Goal: Use online tool/utility: Utilize a website feature to perform a specific function

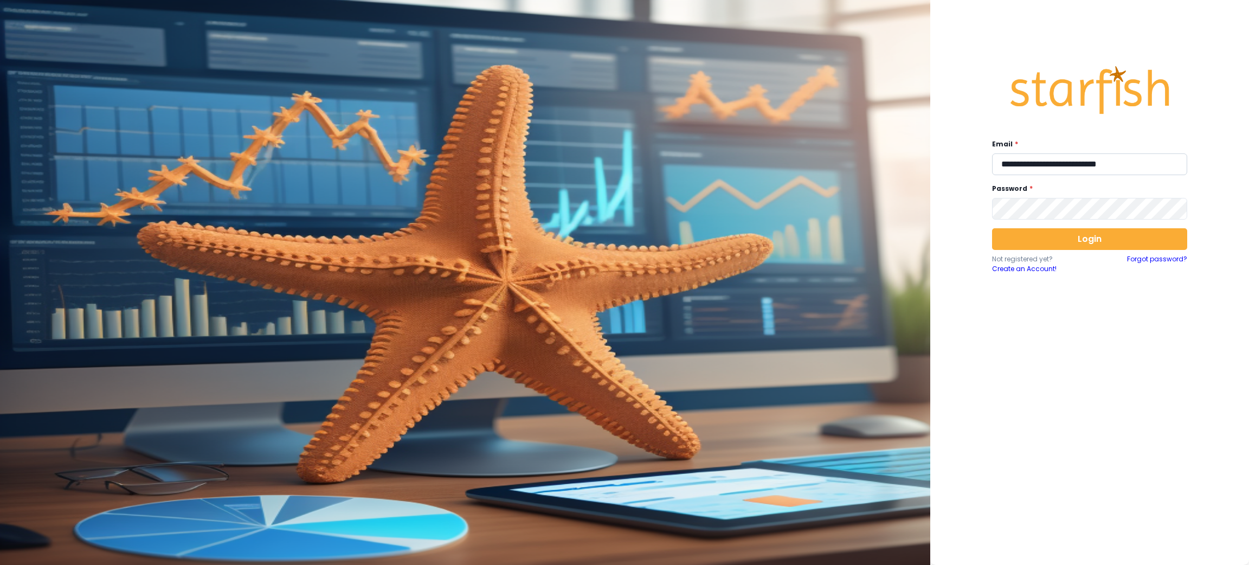
click at [1067, 158] on input "**********" at bounding box center [1089, 164] width 195 height 22
type input "**********"
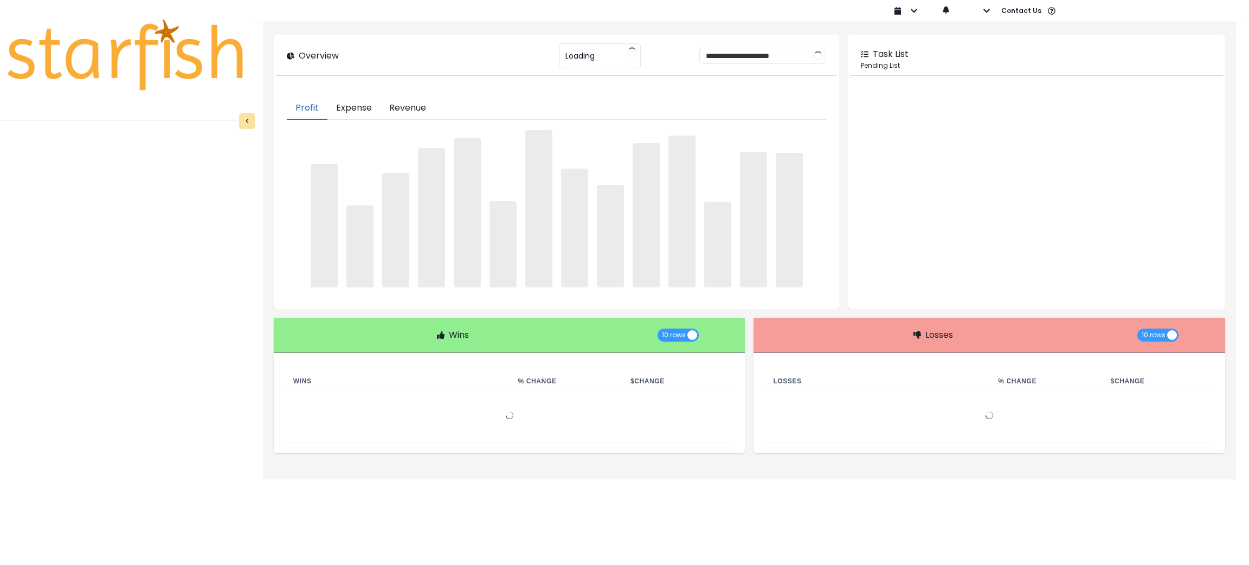
type input "********"
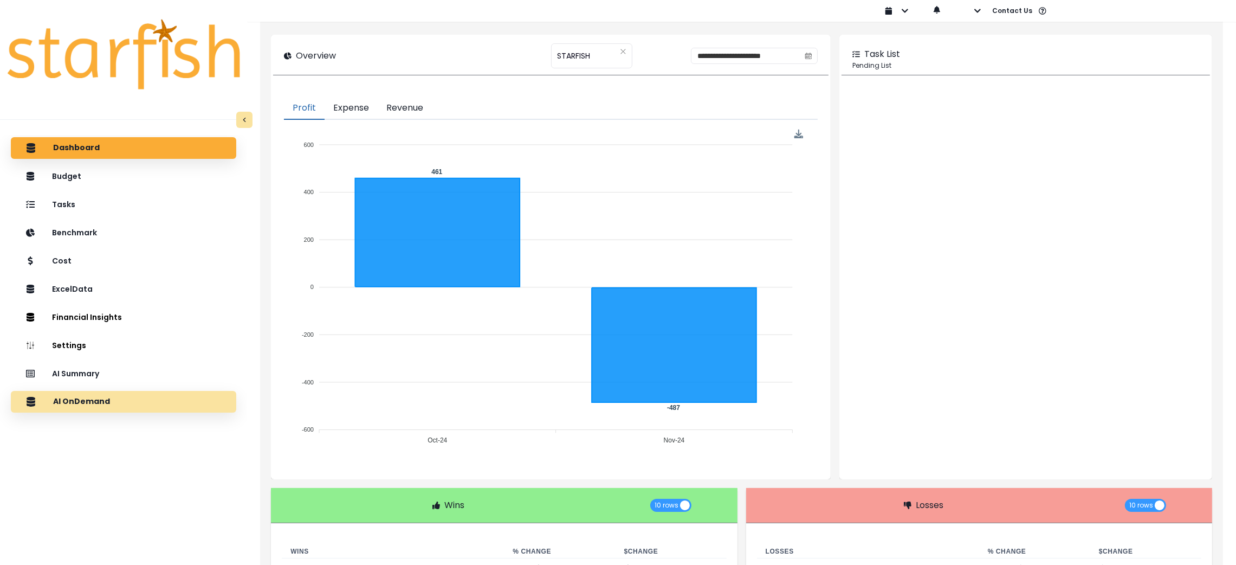
click at [114, 405] on div "AI OnDemand" at bounding box center [124, 401] width 208 height 23
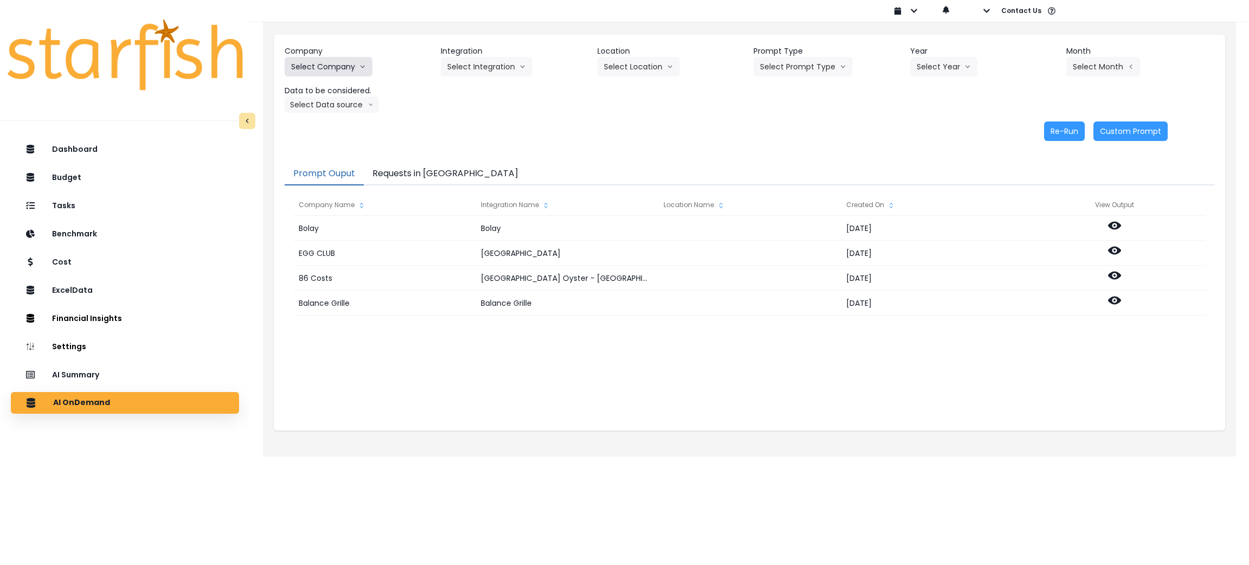
click at [337, 64] on button "Select Company" at bounding box center [329, 67] width 88 height 20
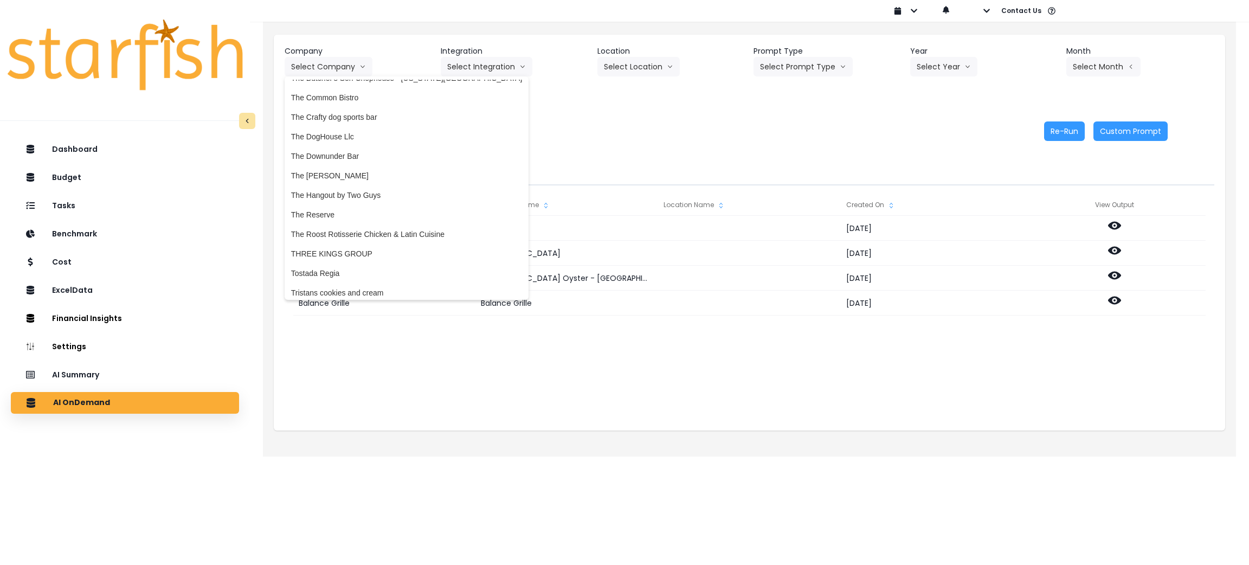
scroll to position [2765, 0]
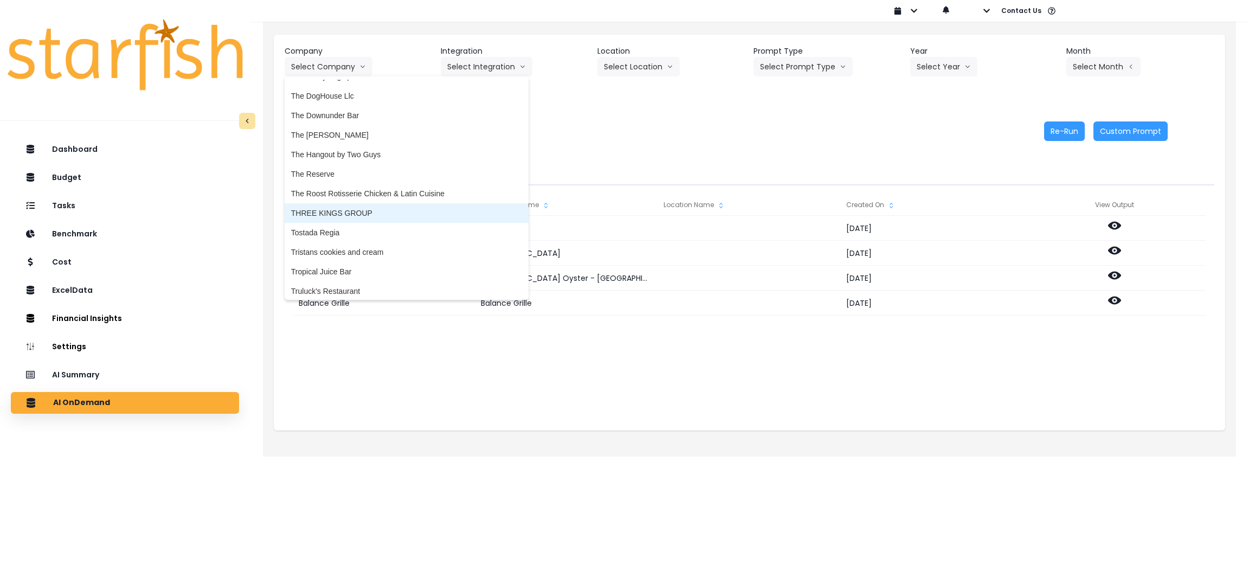
click at [334, 217] on li "THREE KINGS GROUP" at bounding box center [407, 213] width 244 height 20
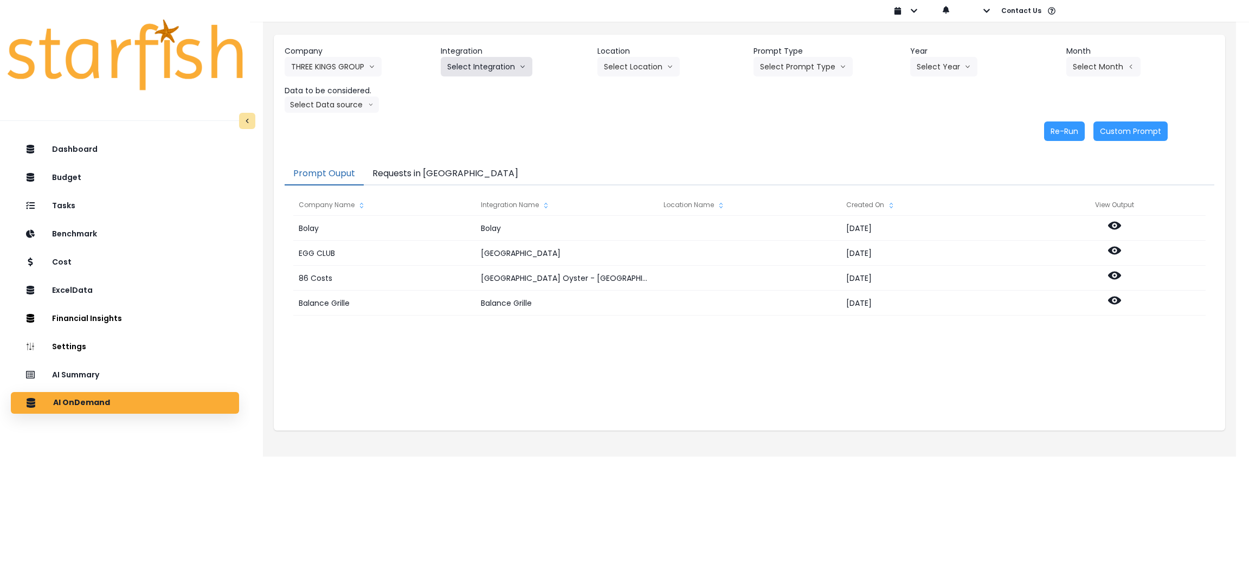
click at [495, 57] on button "Select Integration" at bounding box center [487, 67] width 92 height 20
click at [498, 65] on button "Select Integration" at bounding box center [487, 67] width 92 height 20
click at [499, 83] on li "Three Kings Des Peres" at bounding box center [508, 90] width 134 height 20
click at [802, 63] on button "Select Prompt Type" at bounding box center [802, 67] width 99 height 20
click at [784, 151] on span "Monthly Summary" at bounding box center [790, 148] width 61 height 11
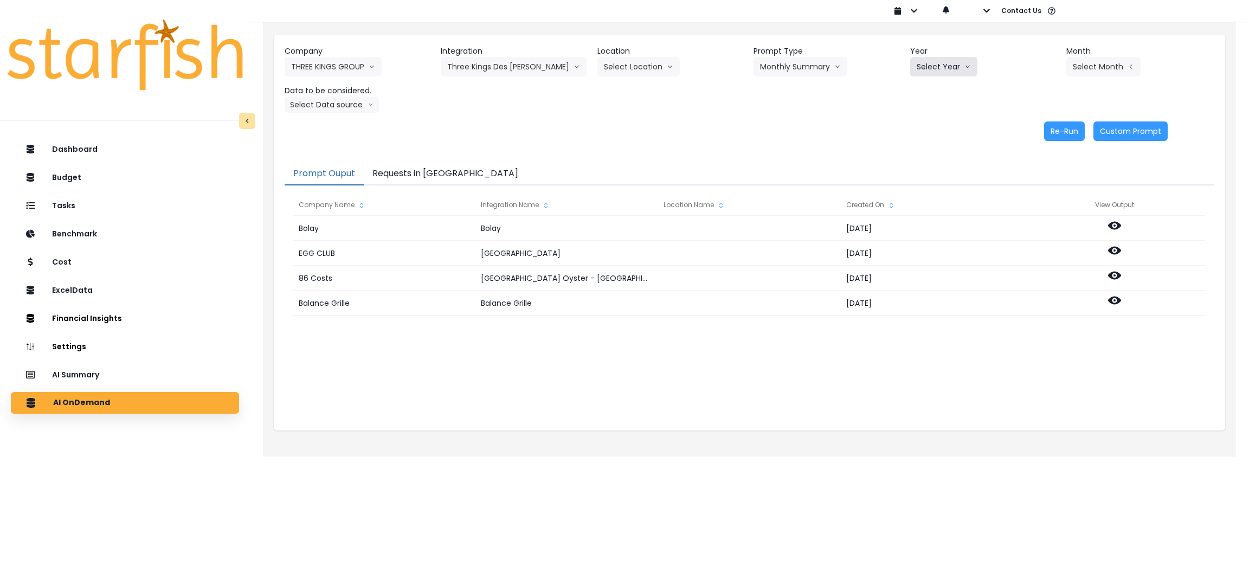
click at [949, 61] on button "Select Year" at bounding box center [943, 67] width 67 height 20
click at [925, 124] on span "2025" at bounding box center [925, 128] width 17 height 11
click at [1103, 65] on button "Select Month" at bounding box center [1103, 67] width 74 height 20
click at [1033, 217] on li "Sept" at bounding box center [1050, 226] width 34 height 20
click at [353, 104] on button "Select Data source" at bounding box center [332, 104] width 94 height 16
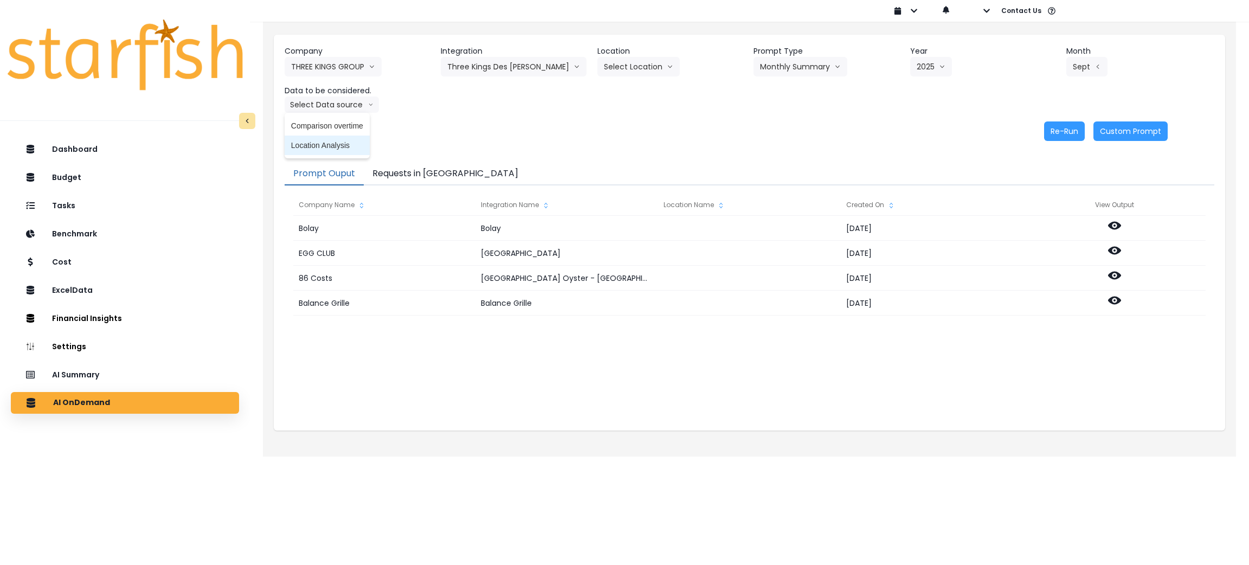
click at [331, 146] on span "Location Analysis" at bounding box center [327, 145] width 72 height 11
click at [1069, 134] on button "Re-Run" at bounding box center [1064, 131] width 41 height 20
click at [336, 102] on button "Location Analysis" at bounding box center [328, 104] width 86 height 16
click at [332, 123] on span "Comparison overtime" at bounding box center [327, 125] width 72 height 11
click at [1071, 127] on button "Re-Run" at bounding box center [1064, 131] width 41 height 20
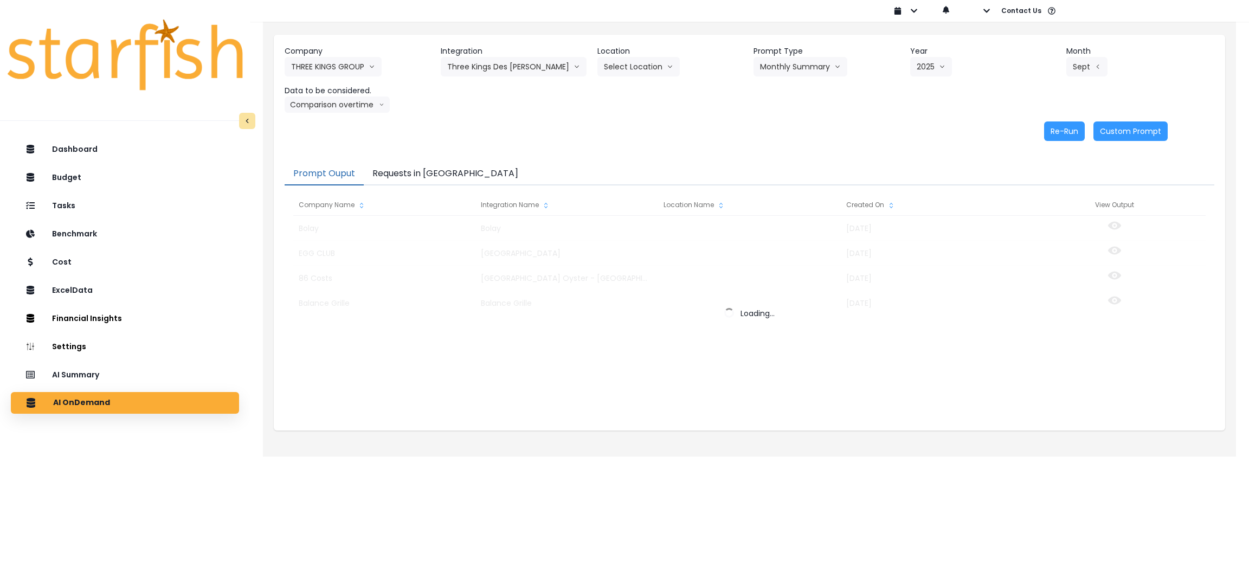
click at [399, 169] on button "Requests in Queue" at bounding box center [445, 174] width 163 height 23
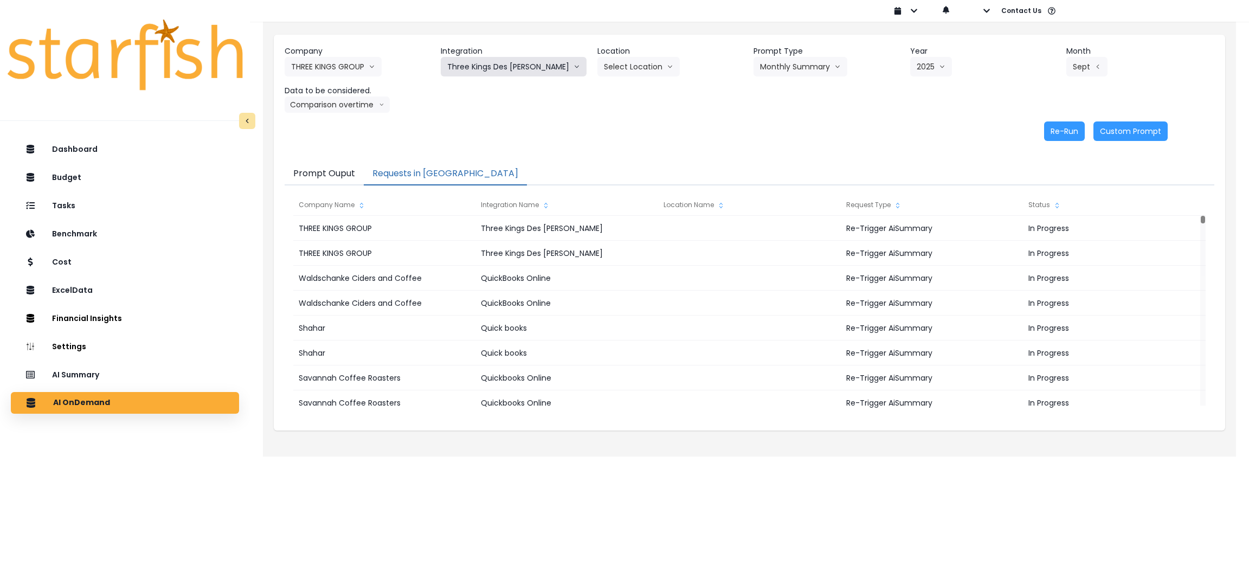
click at [518, 68] on button "Three Kings Des Peres" at bounding box center [514, 67] width 146 height 20
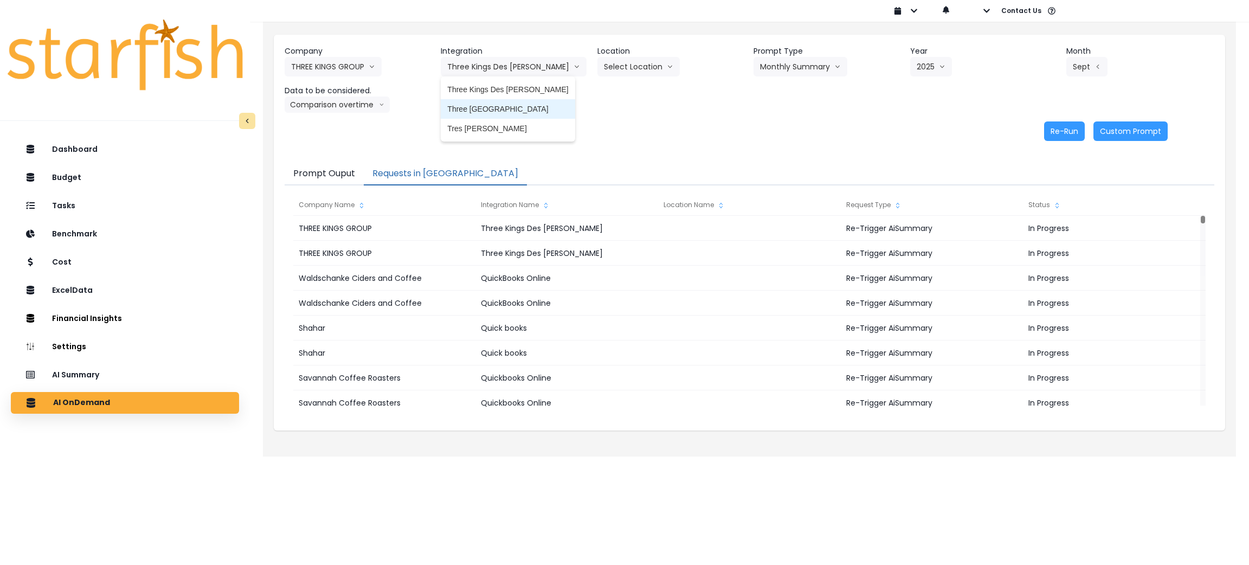
click at [511, 102] on li "Three Kings South County" at bounding box center [508, 109] width 134 height 20
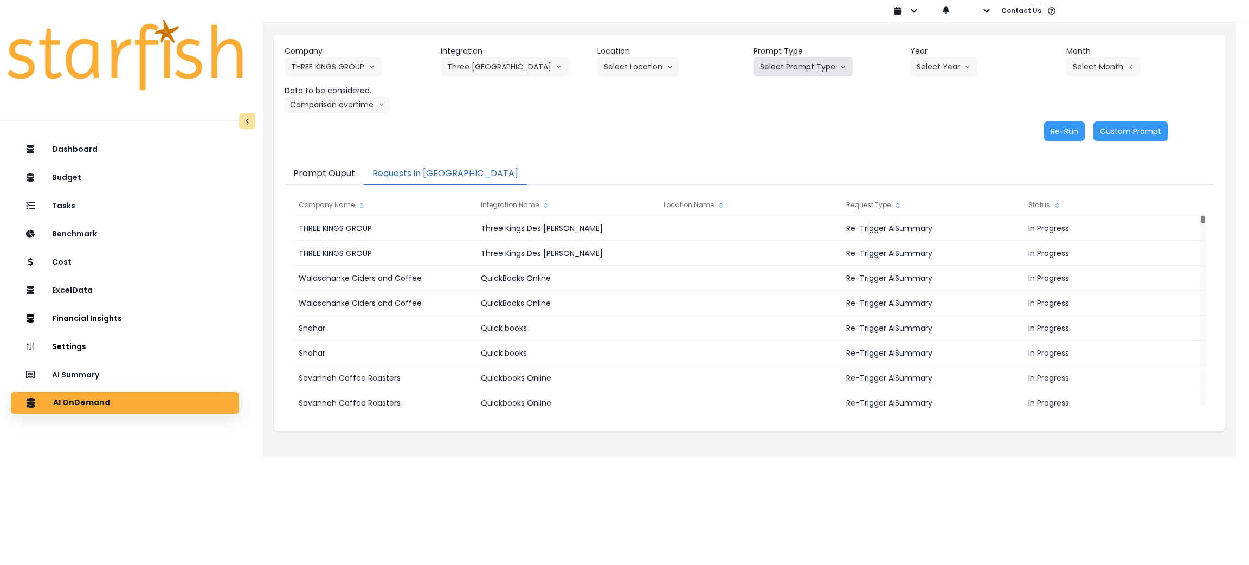
click at [834, 70] on button "Select Prompt Type" at bounding box center [802, 67] width 99 height 20
click at [801, 146] on span "Monthly Summary" at bounding box center [790, 148] width 61 height 11
click at [937, 70] on button "Select Year" at bounding box center [943, 67] width 67 height 20
click at [926, 129] on span "2025" at bounding box center [925, 128] width 17 height 11
click at [1120, 54] on header "Month" at bounding box center [1140, 51] width 148 height 11
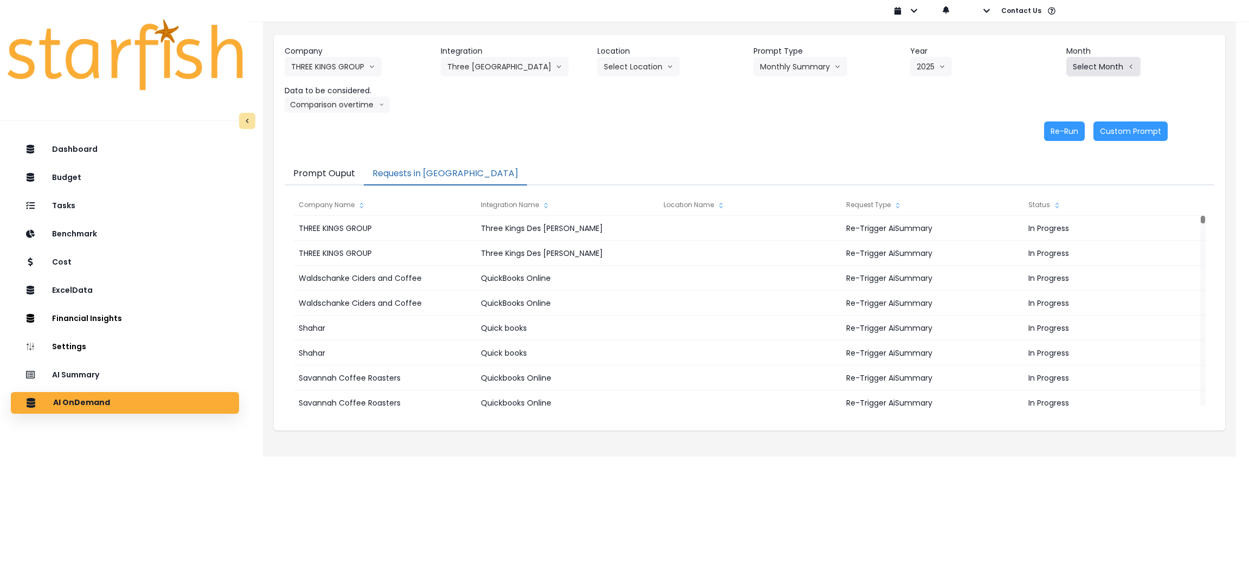
click at [1114, 61] on button "Select Month" at bounding box center [1103, 67] width 74 height 20
click at [1039, 230] on span "Sept" at bounding box center [1049, 226] width 21 height 11
click at [376, 99] on button "Comparison overtime" at bounding box center [337, 104] width 105 height 16
click at [347, 142] on span "Location Analysis" at bounding box center [327, 145] width 72 height 11
click at [1049, 123] on button "Re-Run" at bounding box center [1064, 131] width 41 height 20
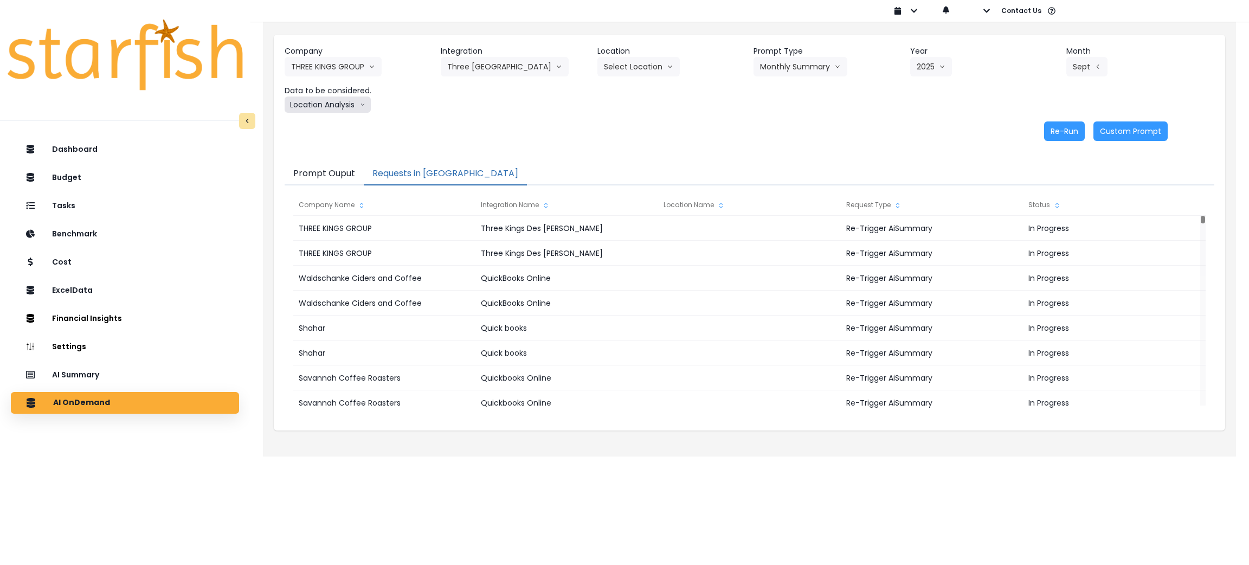
click at [318, 102] on button "Location Analysis" at bounding box center [328, 104] width 86 height 16
click at [318, 126] on span "Comparison overtime" at bounding box center [327, 125] width 72 height 11
click at [1048, 136] on button "Re-Run" at bounding box center [1064, 131] width 41 height 20
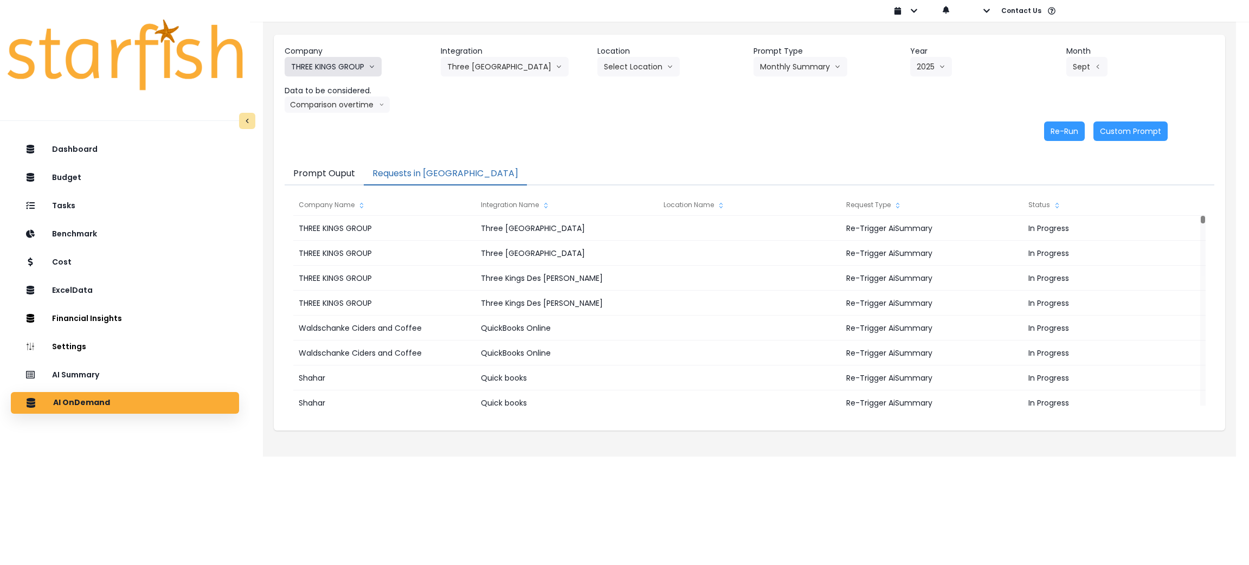
click at [350, 67] on button "THREE KINGS GROUP" at bounding box center [333, 67] width 97 height 20
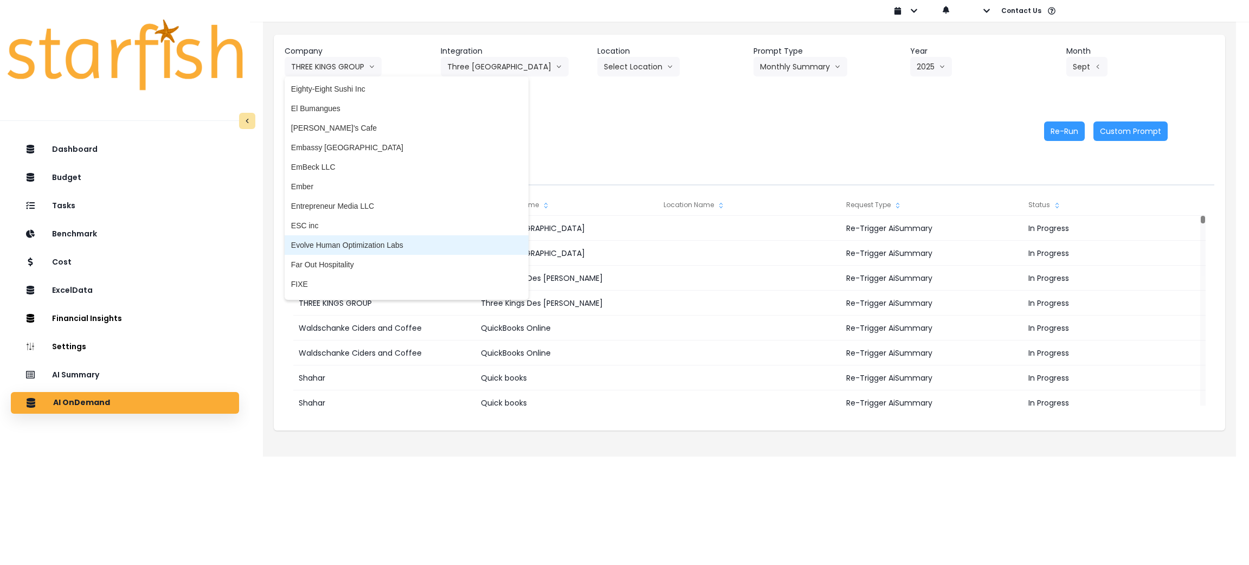
scroll to position [894, 0]
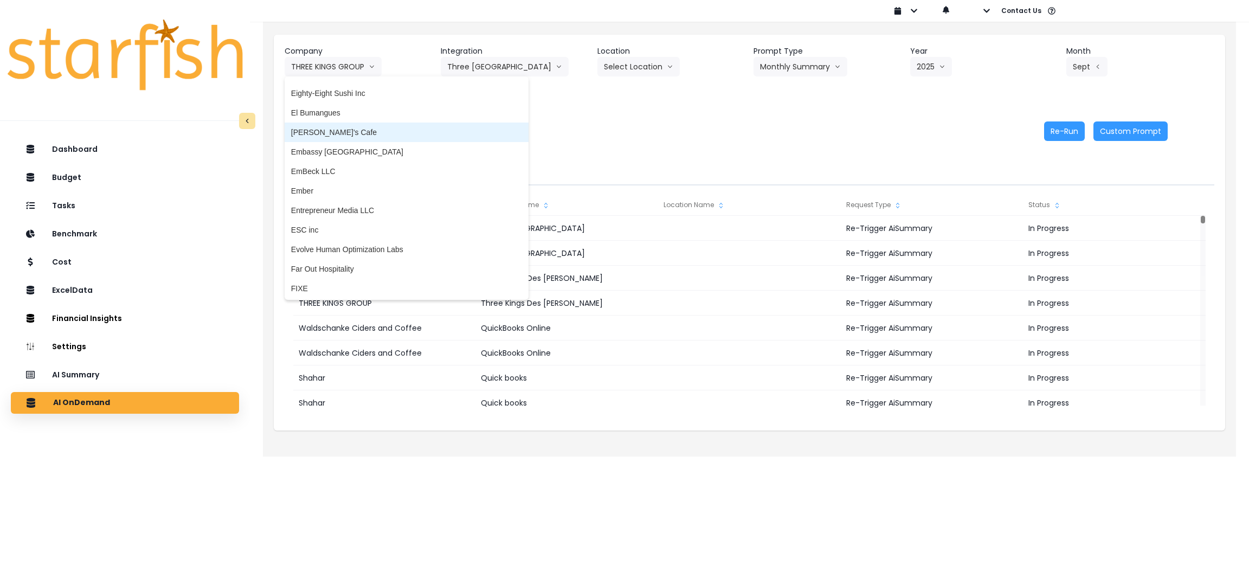
click at [363, 135] on span "Elvira's Cafe" at bounding box center [406, 132] width 231 height 11
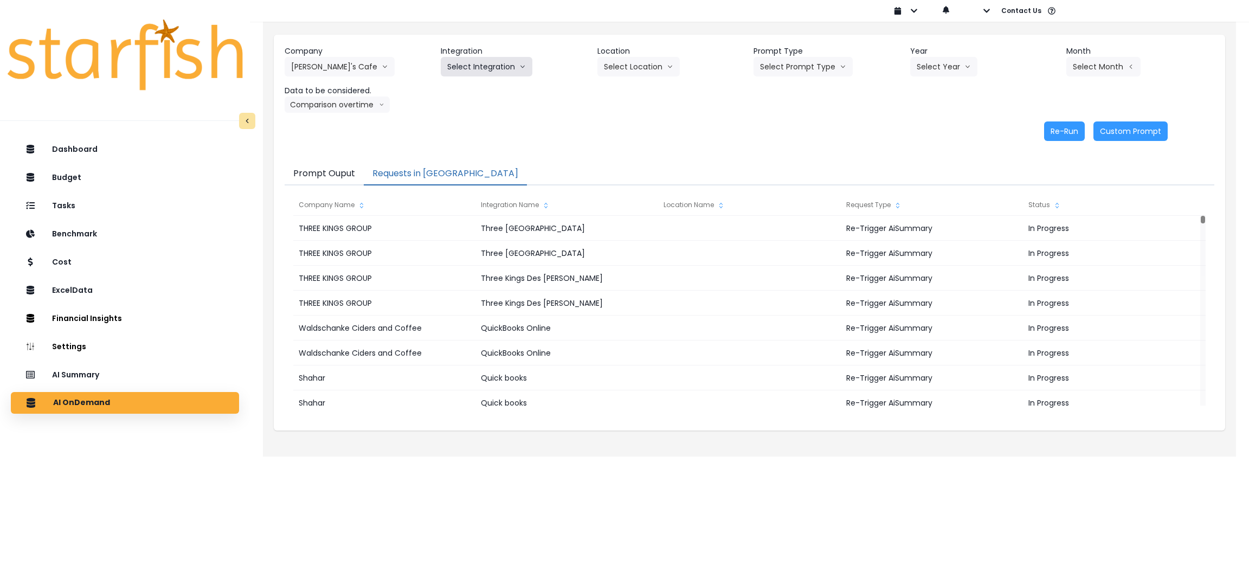
click at [509, 67] on button "Select Integration" at bounding box center [487, 67] width 92 height 20
click at [483, 91] on span "QuickBooks Online" at bounding box center [479, 89] width 65 height 11
click at [820, 65] on button "Select Prompt Type" at bounding box center [802, 67] width 99 height 20
click at [785, 149] on span "Monthly Summary" at bounding box center [790, 148] width 61 height 11
click at [935, 67] on button "Select Year" at bounding box center [943, 67] width 67 height 20
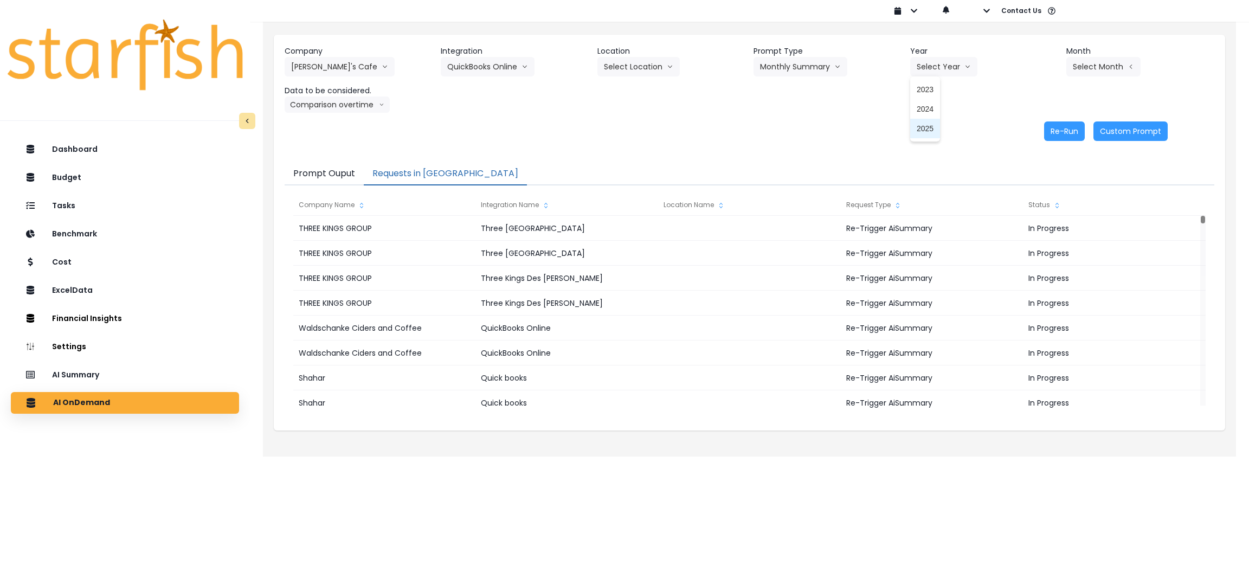
click at [927, 126] on span "2025" at bounding box center [925, 128] width 17 height 11
click at [1114, 65] on button "Select Month" at bounding box center [1103, 67] width 74 height 20
click at [1040, 221] on span "Sept" at bounding box center [1049, 226] width 21 height 11
click at [316, 103] on button "Comparison overtime" at bounding box center [337, 104] width 105 height 16
click at [316, 119] on li "Comparison overtime" at bounding box center [327, 126] width 85 height 20
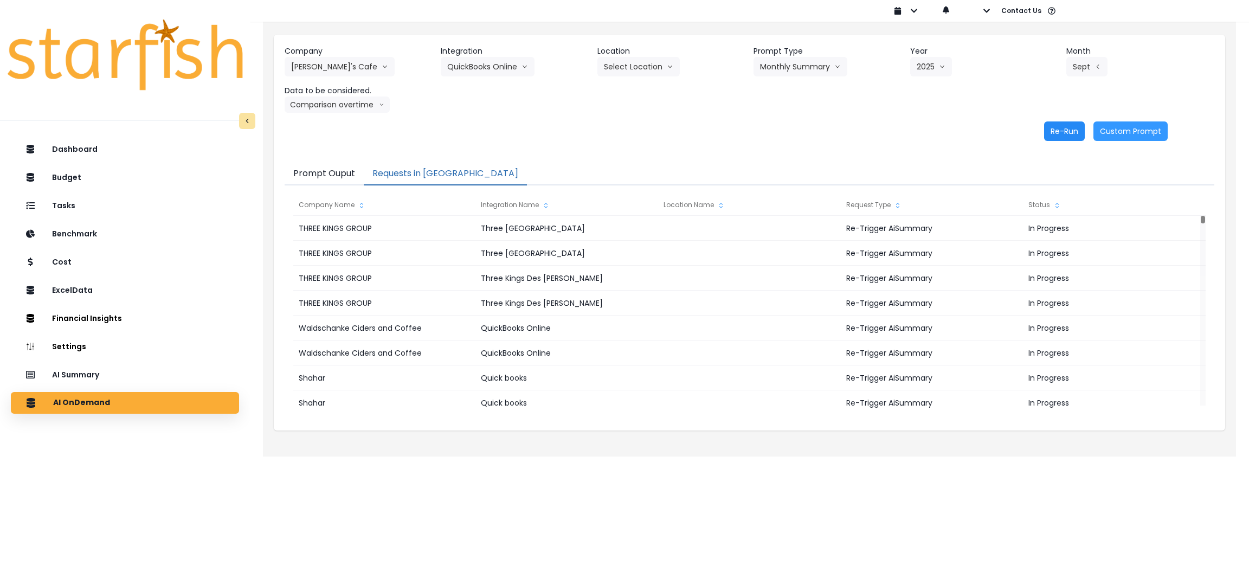
click at [1053, 127] on button "Re-Run" at bounding box center [1064, 131] width 41 height 20
click at [344, 104] on button "Comparison overtime" at bounding box center [337, 104] width 105 height 16
click at [568, 135] on div "Re-Run Custom Prompt" at bounding box center [726, 131] width 883 height 20
click at [313, 62] on button "Elvira's Cafe" at bounding box center [340, 67] width 110 height 20
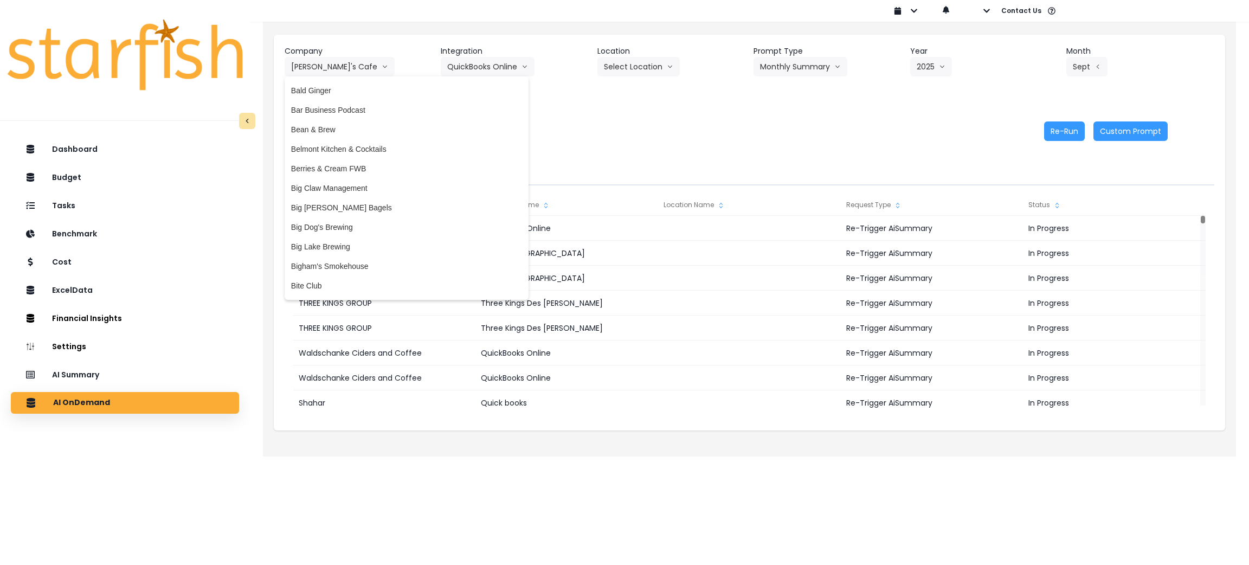
scroll to position [81, 0]
click at [342, 197] on li "Big Daves Bagels" at bounding box center [407, 204] width 244 height 20
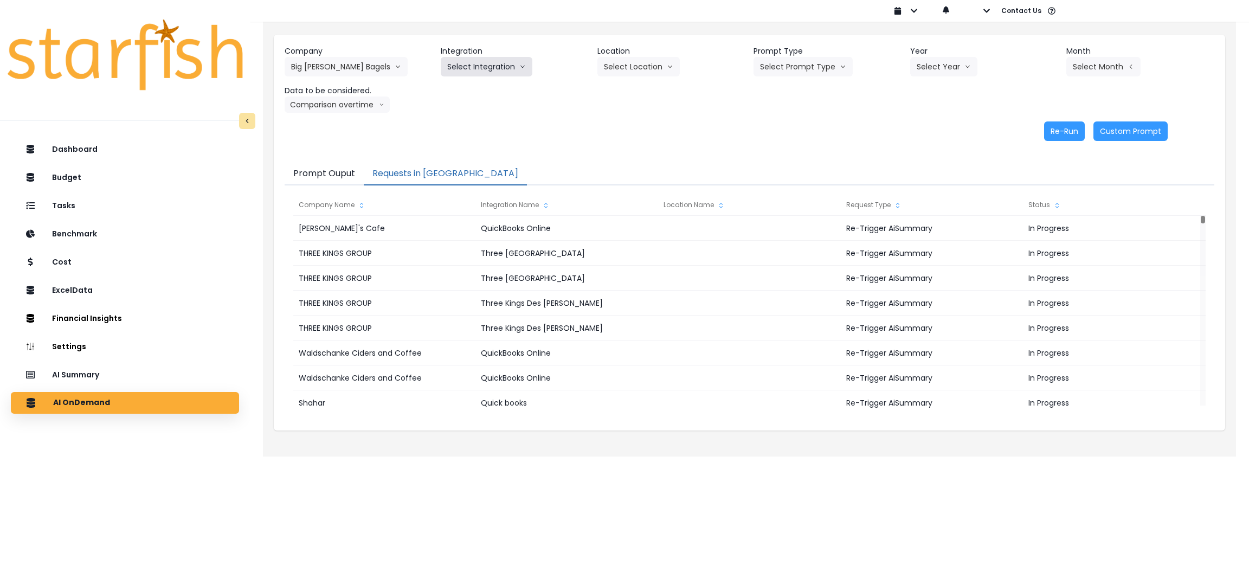
click at [473, 70] on button "Select Integration" at bounding box center [487, 67] width 92 height 20
click at [479, 85] on span "Big Dave’s Bagels" at bounding box center [500, 89] width 106 height 11
click at [815, 65] on button "Select Prompt Type" at bounding box center [802, 67] width 99 height 20
click at [791, 150] on span "Monthly Summary" at bounding box center [790, 148] width 61 height 11
click at [938, 70] on button "Select Year" at bounding box center [943, 67] width 67 height 20
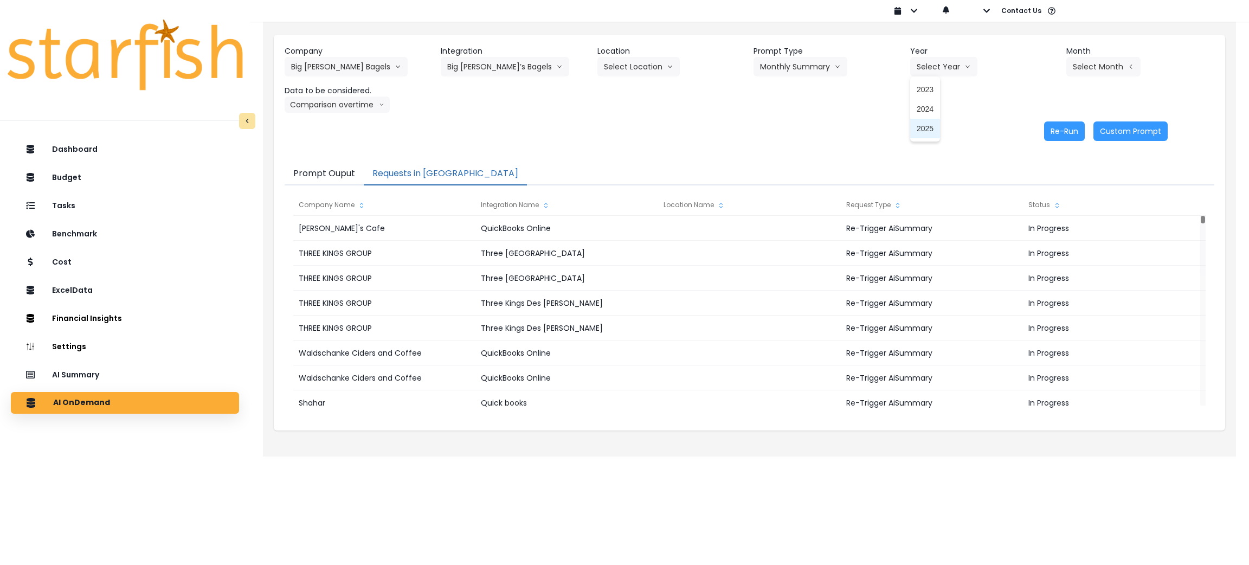
click at [921, 126] on span "2025" at bounding box center [925, 128] width 17 height 11
click at [1094, 63] on button "Select Month" at bounding box center [1103, 67] width 74 height 20
click at [1046, 229] on span "Sept" at bounding box center [1049, 226] width 21 height 11
click at [326, 109] on button "Comparison overtime" at bounding box center [337, 104] width 105 height 16
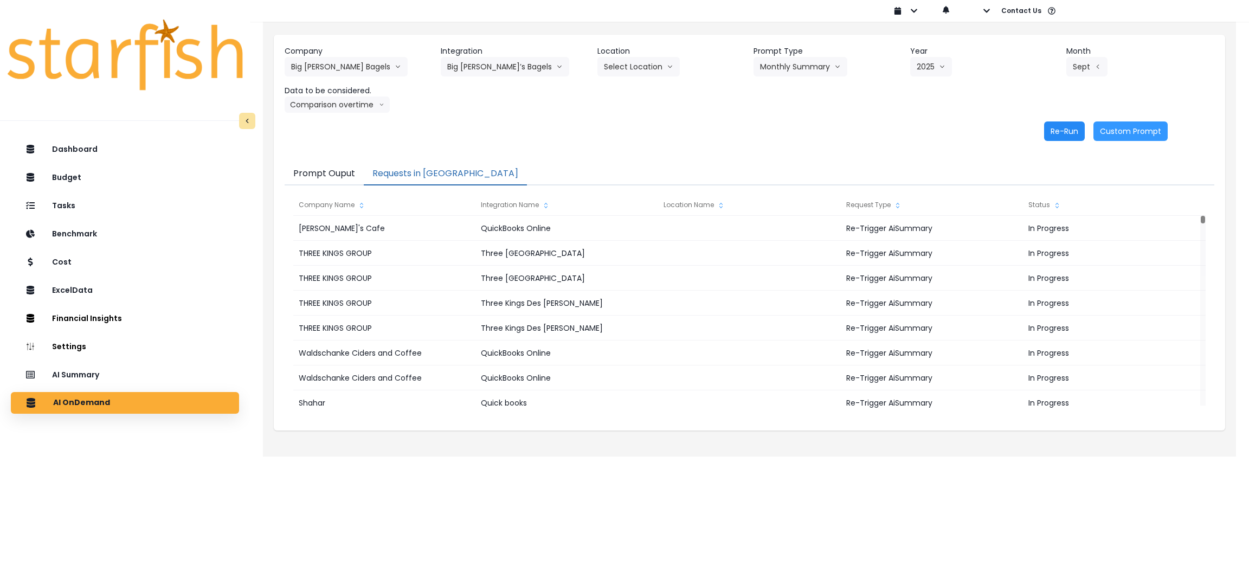
click at [1053, 123] on button "Re-Run" at bounding box center [1064, 131] width 41 height 20
click at [349, 69] on button "Big Daves Bagels" at bounding box center [346, 67] width 123 height 20
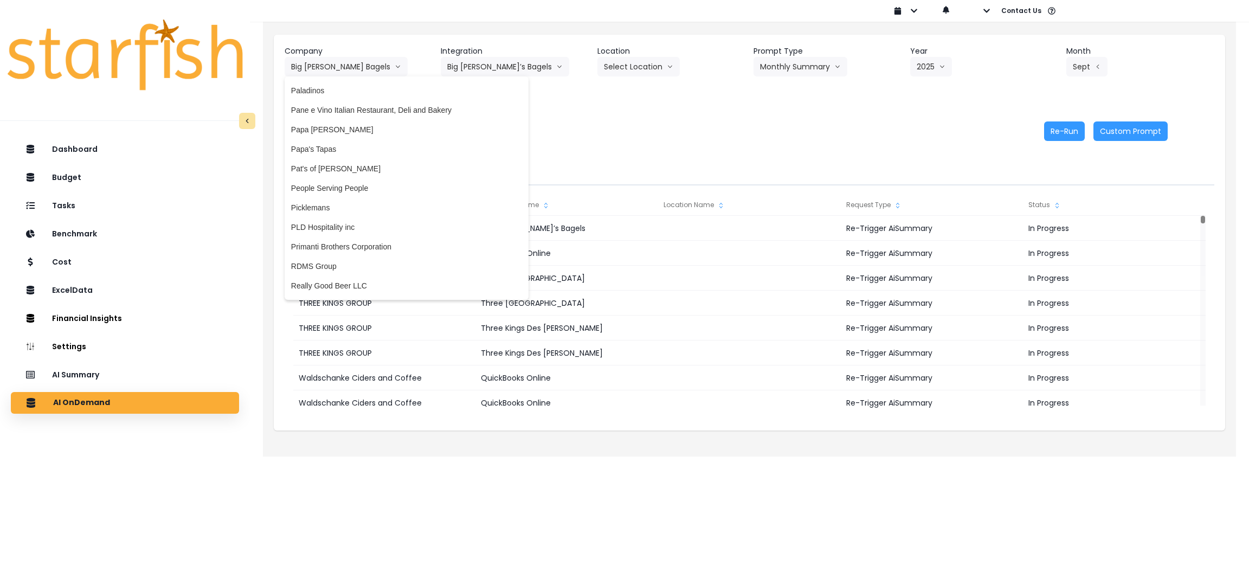
scroll to position [2032, 0]
click at [341, 198] on span "Picklemans" at bounding box center [406, 203] width 231 height 11
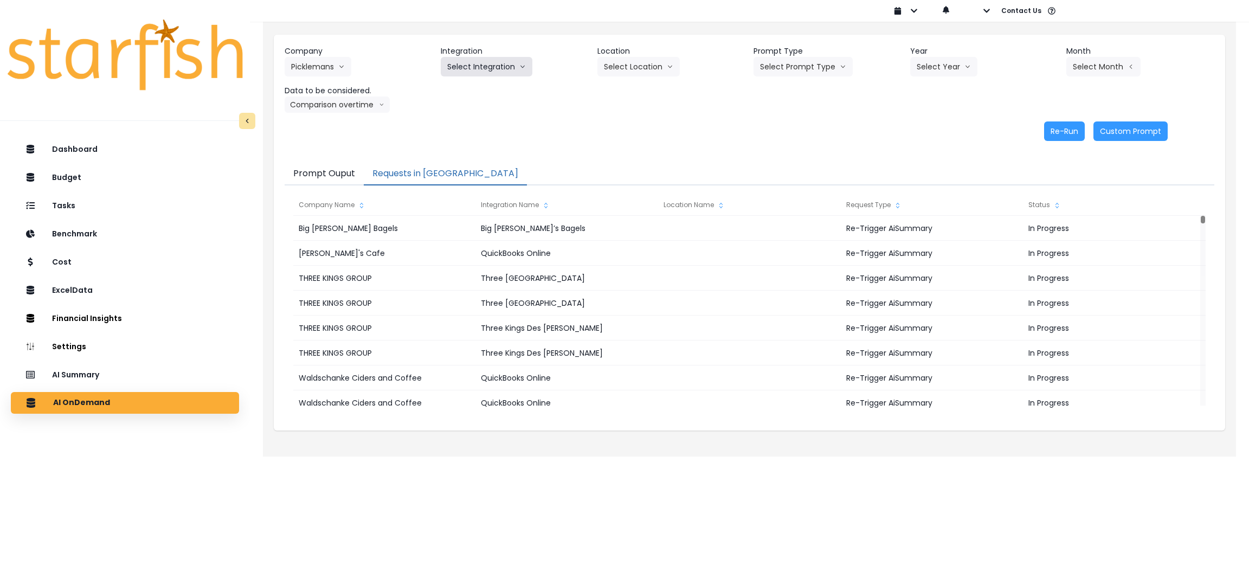
click at [504, 57] on button "Select Integration" at bounding box center [487, 67] width 92 height 20
click at [498, 115] on li "11 - Picklemans O'Fallon" at bounding box center [507, 109] width 132 height 20
click at [524, 68] on button "11 - Picklemans O'Fallon" at bounding box center [511, 67] width 141 height 20
click at [517, 107] on span "11 - Picklemans O'Fallon" at bounding box center [506, 109] width 119 height 11
click at [784, 64] on button "Select Prompt Type" at bounding box center [802, 67] width 99 height 20
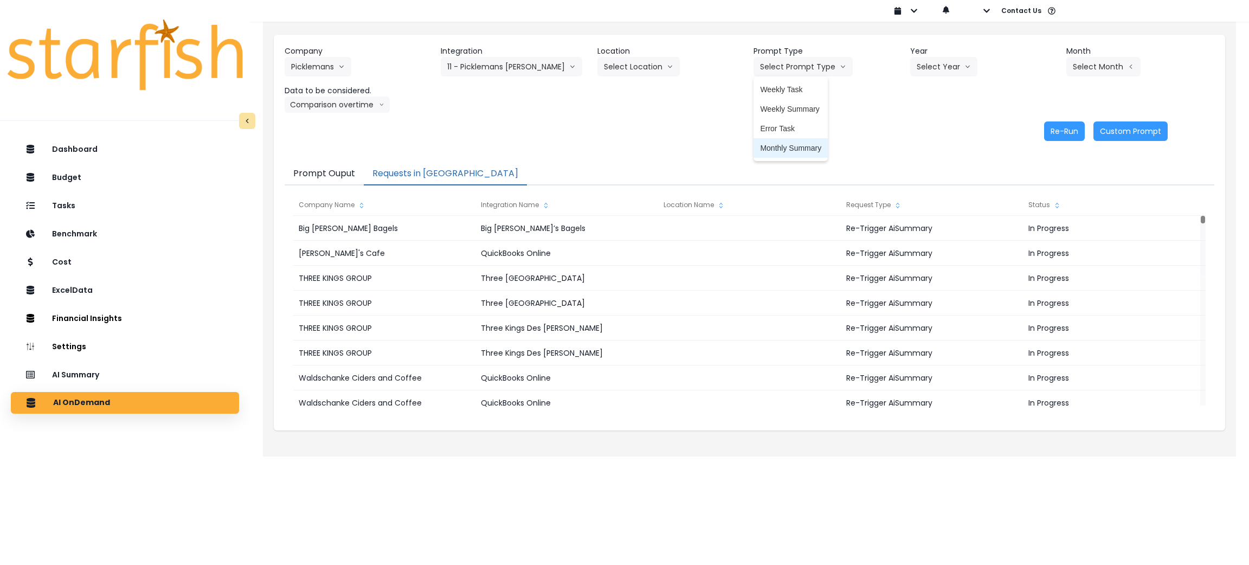
click at [770, 152] on span "Monthly Summary" at bounding box center [790, 148] width 61 height 11
click at [951, 76] on button "Select Year" at bounding box center [943, 67] width 67 height 20
click at [922, 129] on span "2025" at bounding box center [925, 128] width 17 height 11
click at [1114, 62] on button "Select Month" at bounding box center [1103, 67] width 74 height 20
click at [1049, 229] on li "Sept" at bounding box center [1050, 226] width 34 height 20
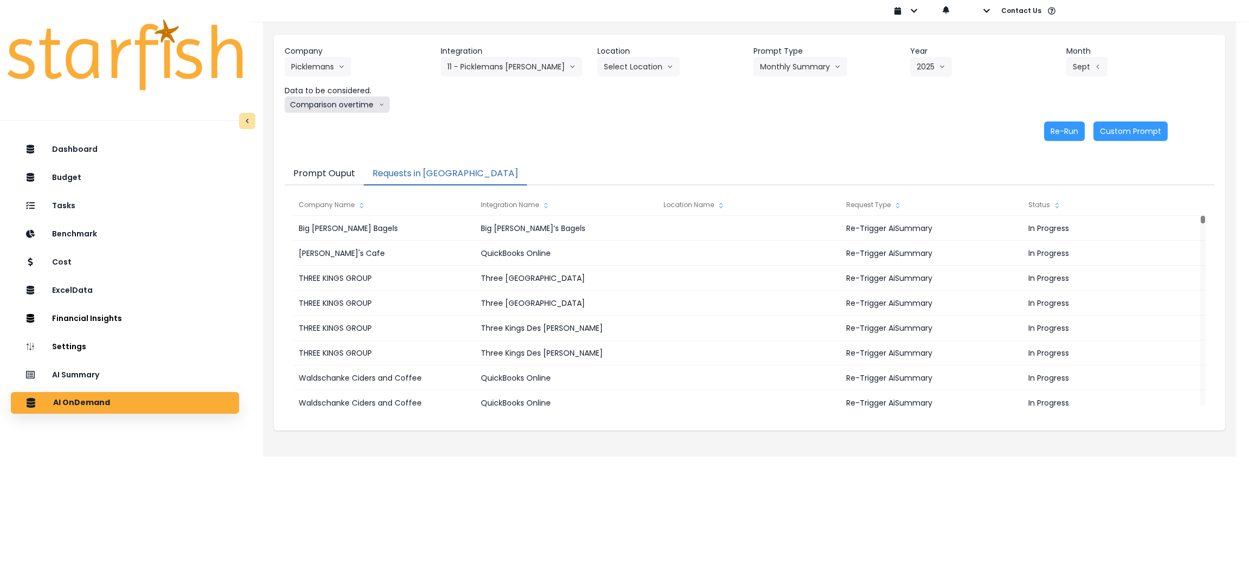
click at [359, 96] on button "Comparison overtime" at bounding box center [337, 104] width 105 height 16
click at [789, 152] on div "Prompt Ouput Requests in Queue Company Name Integration Name Location Name Requ…" at bounding box center [749, 291] width 951 height 279
click at [1058, 130] on button "Re-Run" at bounding box center [1064, 131] width 41 height 20
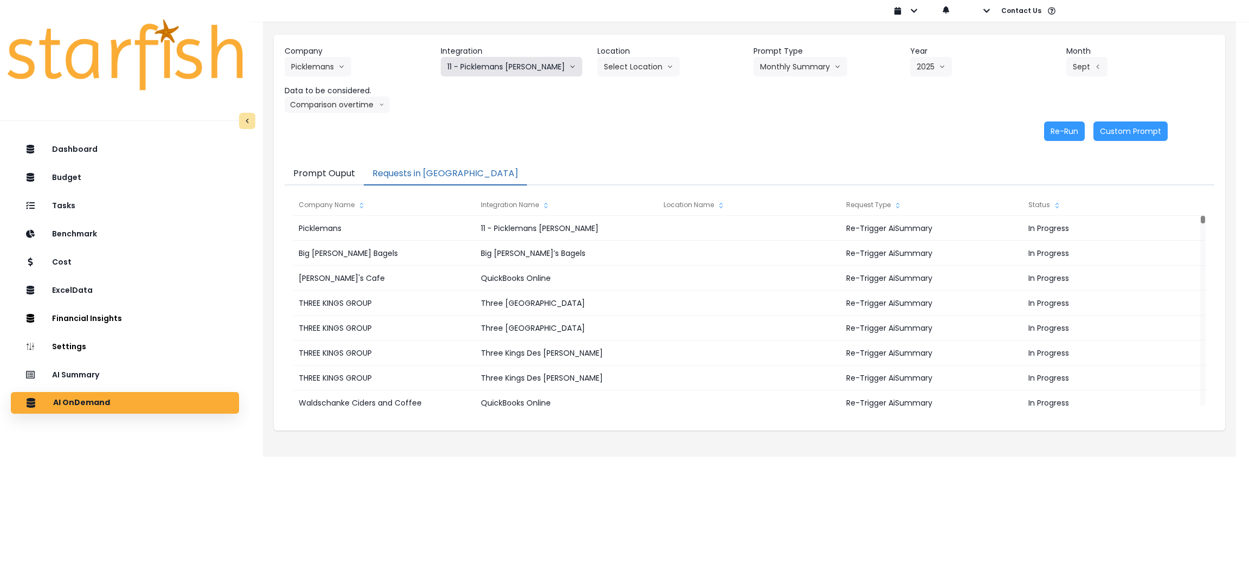
click at [470, 68] on button "11 - Picklemans O'Fallon" at bounding box center [511, 67] width 141 height 20
click at [307, 68] on button "Picklemans" at bounding box center [318, 67] width 67 height 20
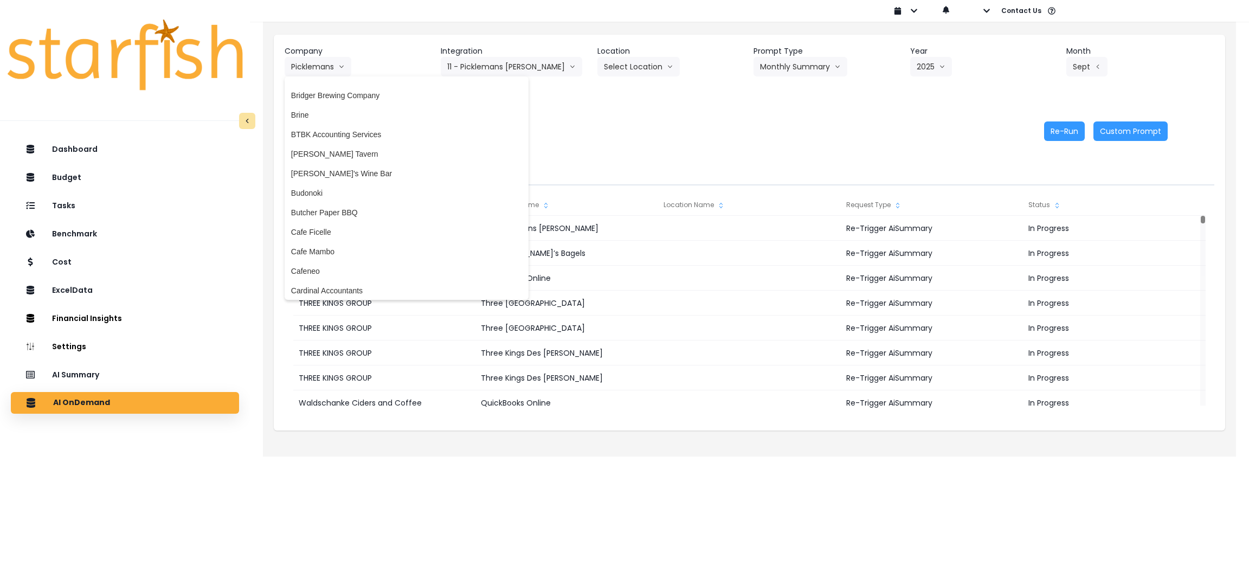
scroll to position [406, 0]
click at [336, 149] on span "Buckley's Tavern" at bounding box center [406, 151] width 231 height 11
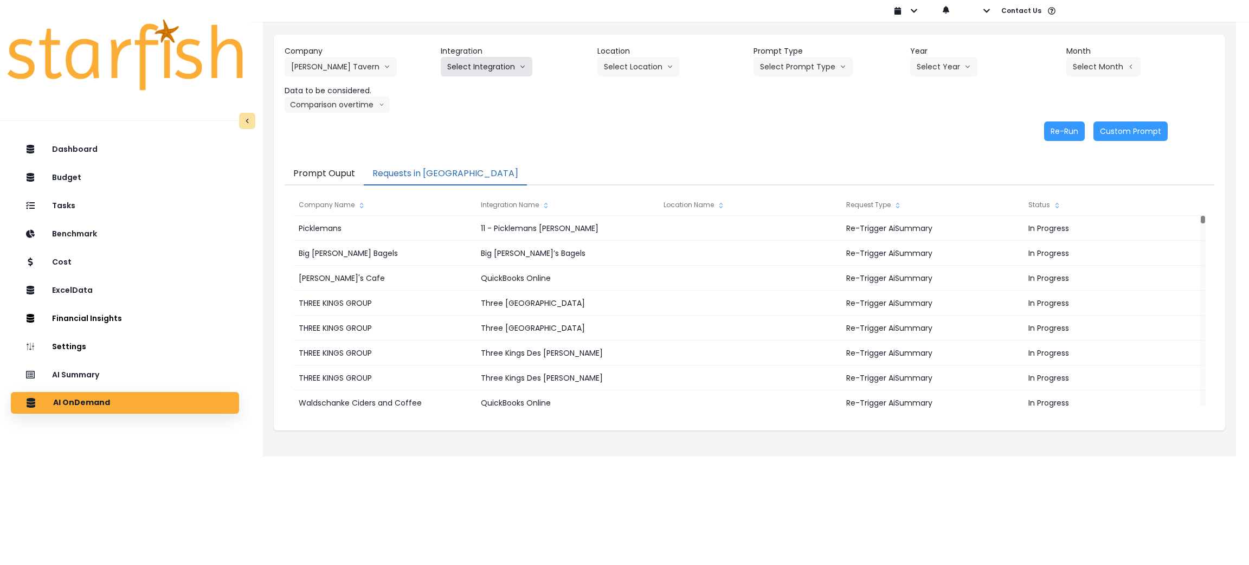
click at [509, 65] on button "Select Integration" at bounding box center [487, 67] width 92 height 20
click at [466, 83] on li "Buckley's" at bounding box center [478, 90] width 75 height 20
click at [825, 59] on button "Select Prompt Type" at bounding box center [802, 67] width 99 height 20
click at [786, 146] on span "Monthly Summary" at bounding box center [790, 148] width 61 height 11
click at [926, 68] on button "Select Year" at bounding box center [943, 67] width 67 height 20
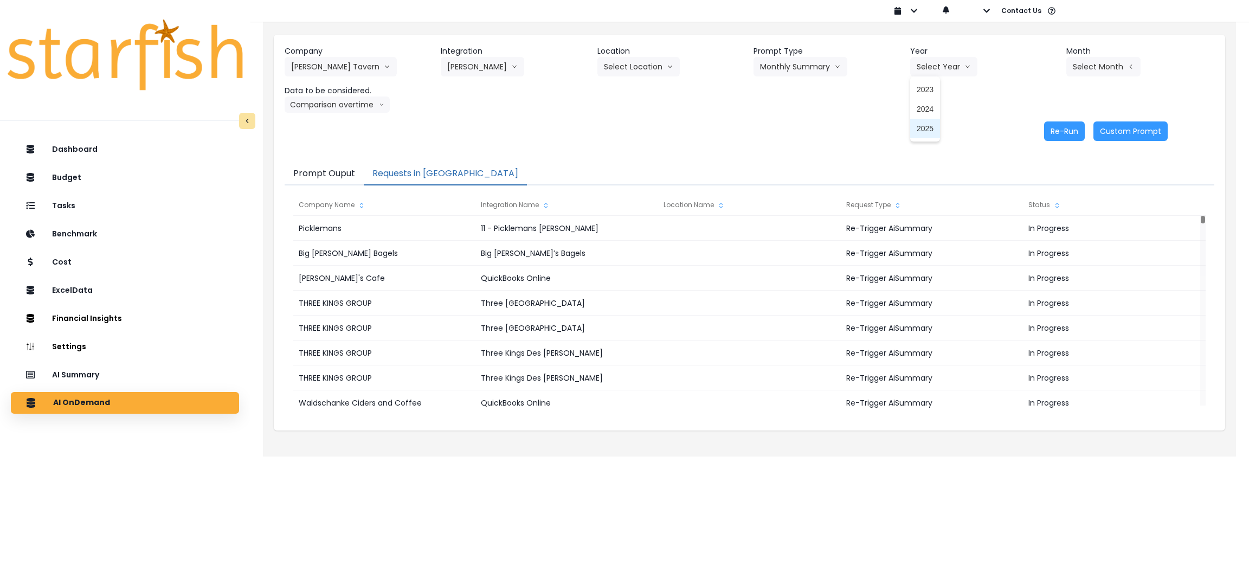
click at [918, 133] on li "2025" at bounding box center [925, 129] width 30 height 20
click at [1097, 73] on button "Select Month" at bounding box center [1103, 67] width 74 height 20
click at [1040, 228] on span "Sept" at bounding box center [1049, 226] width 21 height 11
click at [1071, 131] on button "Re-Run" at bounding box center [1064, 131] width 41 height 20
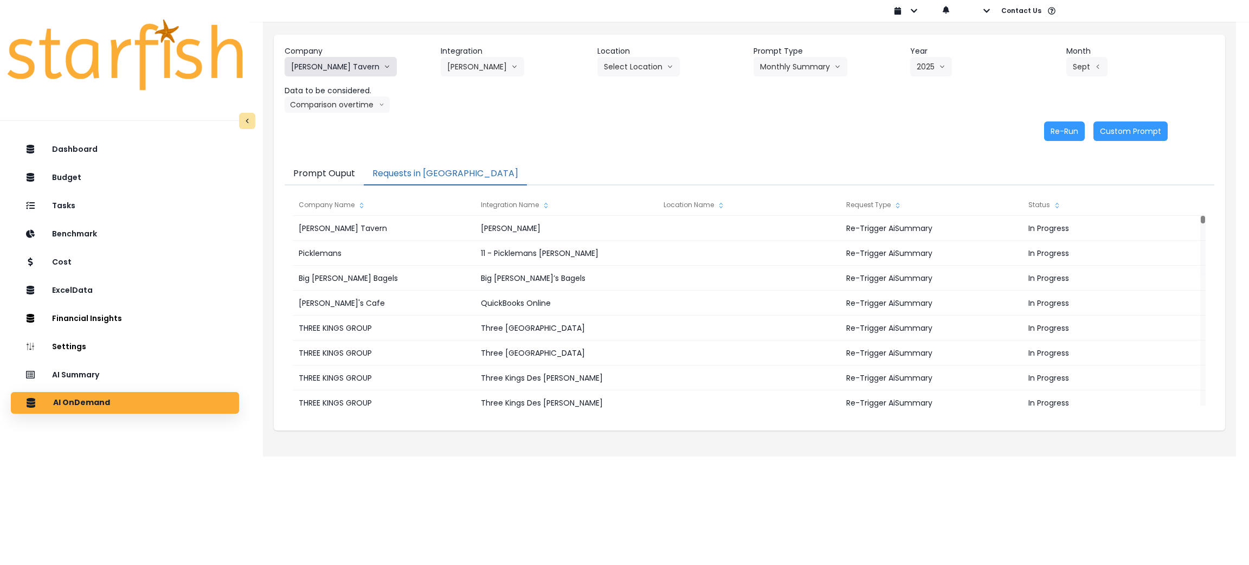
click at [352, 68] on button "Buckley's Tavern" at bounding box center [341, 67] width 112 height 20
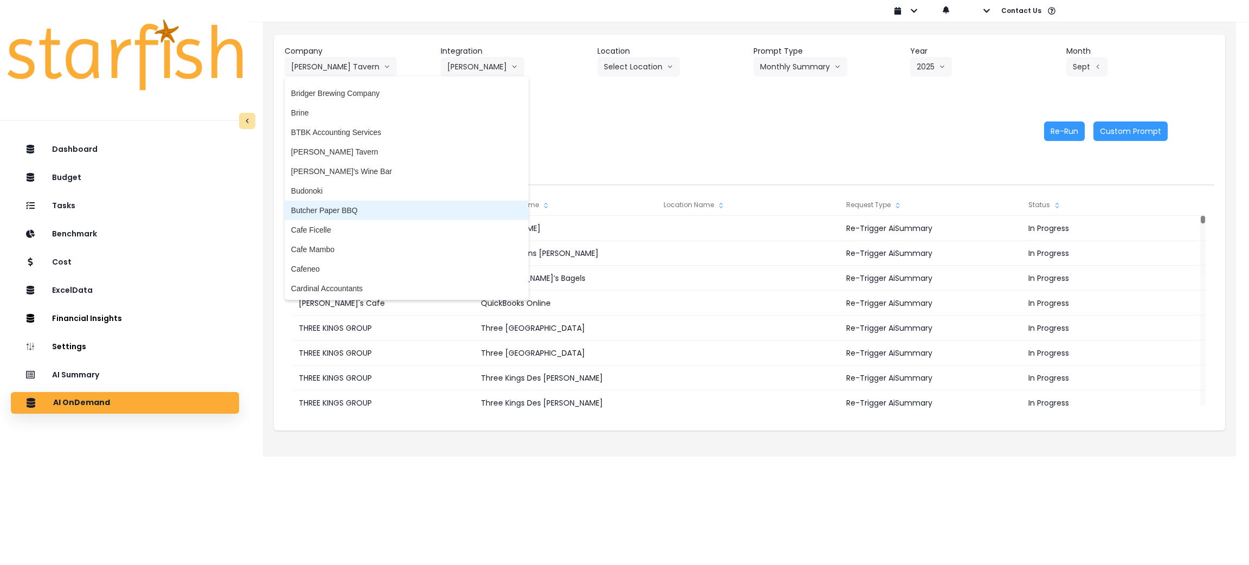
click at [347, 205] on span "Butcher Paper BBQ" at bounding box center [406, 210] width 231 height 11
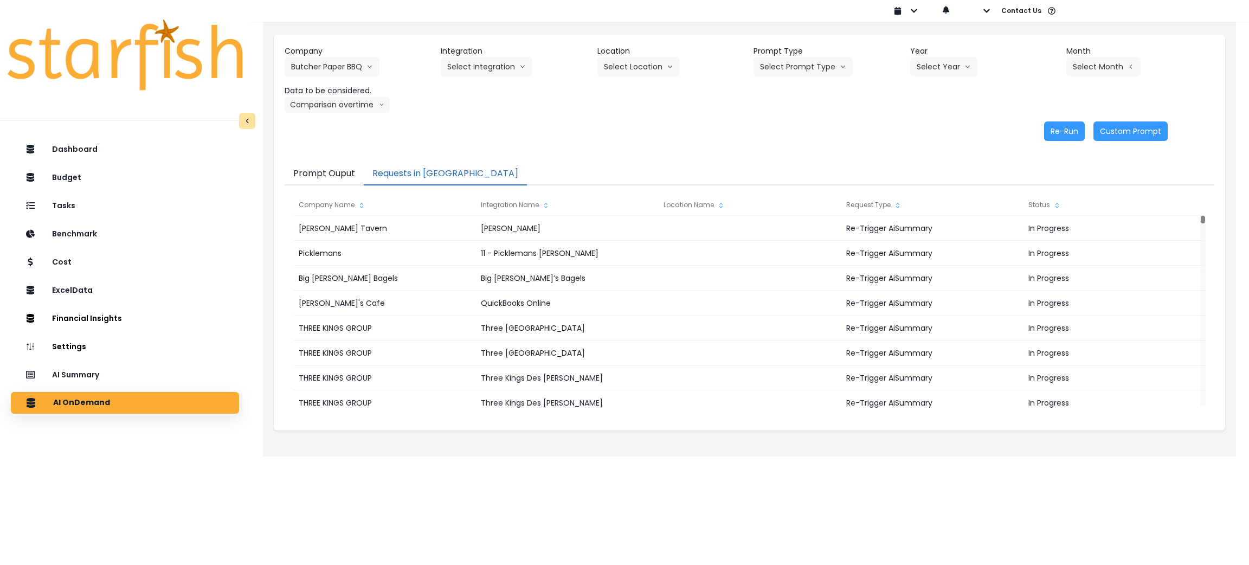
click at [520, 55] on header "Integration" at bounding box center [515, 51] width 148 height 11
click at [489, 70] on button "Select Integration" at bounding box center [487, 67] width 92 height 20
click at [479, 93] on span "Quickbooks" at bounding box center [467, 89] width 40 height 11
click at [828, 60] on button "Select Prompt Type" at bounding box center [802, 67] width 99 height 20
click at [796, 145] on span "Monthly Summary" at bounding box center [790, 148] width 61 height 11
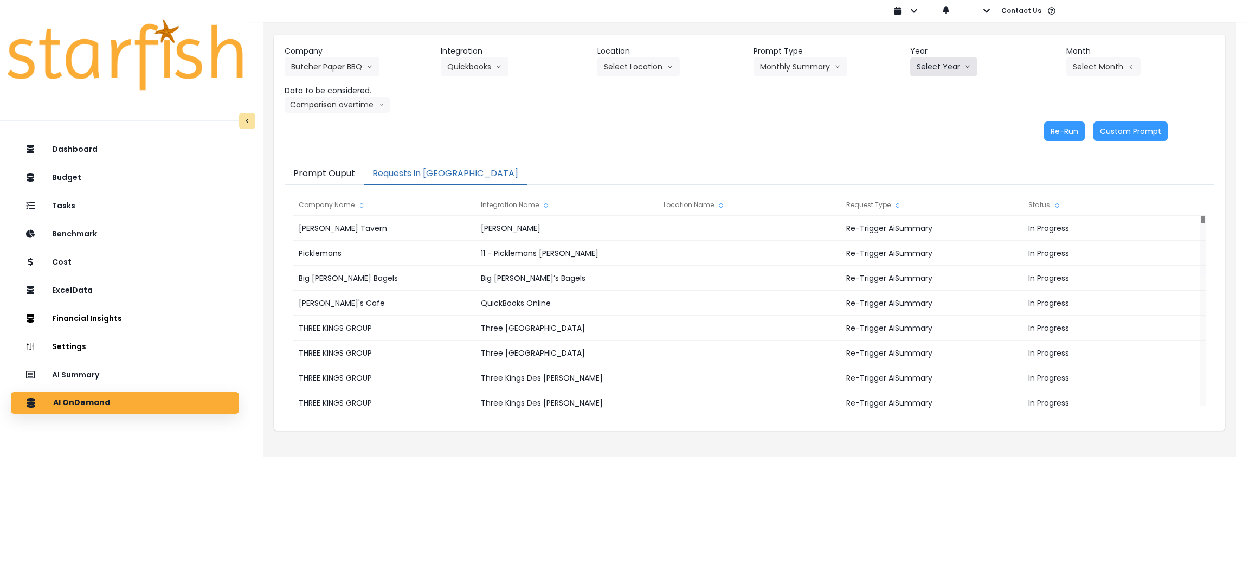
click at [949, 63] on button "Select Year" at bounding box center [943, 67] width 67 height 20
click at [919, 130] on span "2025" at bounding box center [925, 128] width 17 height 11
click at [1114, 65] on button "Select Month" at bounding box center [1103, 67] width 74 height 20
click at [1043, 232] on li "Sept" at bounding box center [1050, 226] width 34 height 20
click at [1061, 128] on button "Re-Run" at bounding box center [1064, 131] width 41 height 20
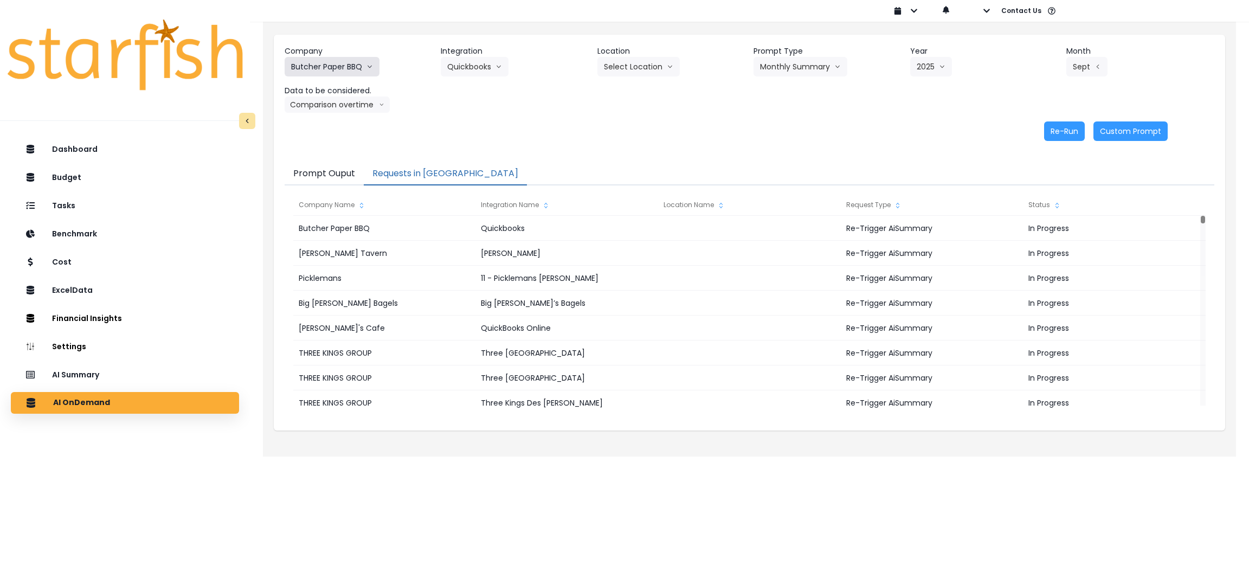
click at [350, 66] on button "Butcher Paper BBQ" at bounding box center [332, 67] width 95 height 20
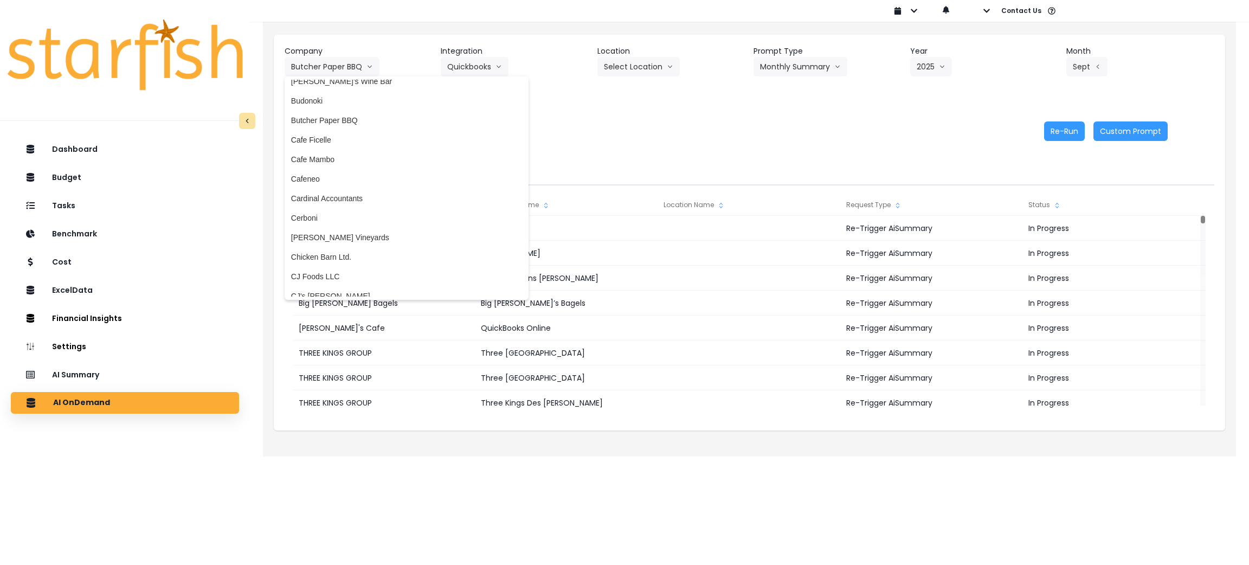
scroll to position [487, 0]
click at [306, 189] on span "Cafeneo" at bounding box center [406, 187] width 231 height 11
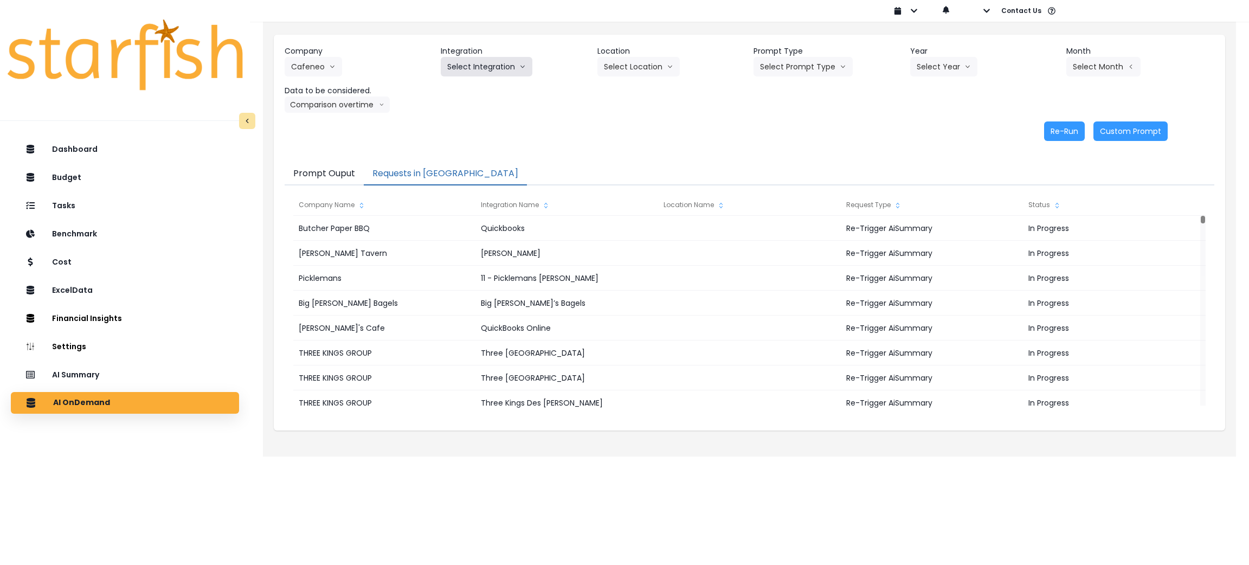
click at [468, 70] on button "Select Integration" at bounding box center [487, 67] width 92 height 20
click at [463, 91] on span "Quickbooks" at bounding box center [467, 89] width 40 height 11
click at [795, 63] on button "Select Prompt Type" at bounding box center [802, 67] width 99 height 20
click at [774, 143] on span "Monthly Summary" at bounding box center [790, 148] width 61 height 11
click at [962, 66] on button "Select Year" at bounding box center [943, 67] width 67 height 20
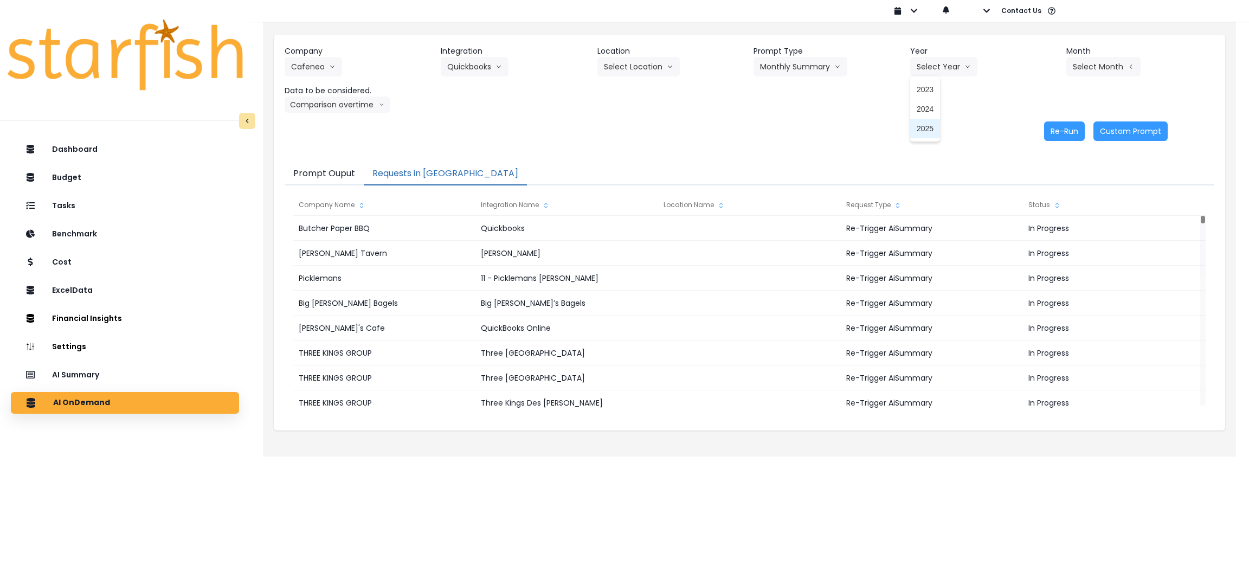
click at [929, 130] on span "2025" at bounding box center [925, 128] width 17 height 11
click at [1105, 67] on button "Select Month" at bounding box center [1103, 67] width 74 height 20
click at [1039, 230] on span "Sept" at bounding box center [1049, 226] width 21 height 11
click at [1062, 134] on button "Re-Run" at bounding box center [1064, 131] width 41 height 20
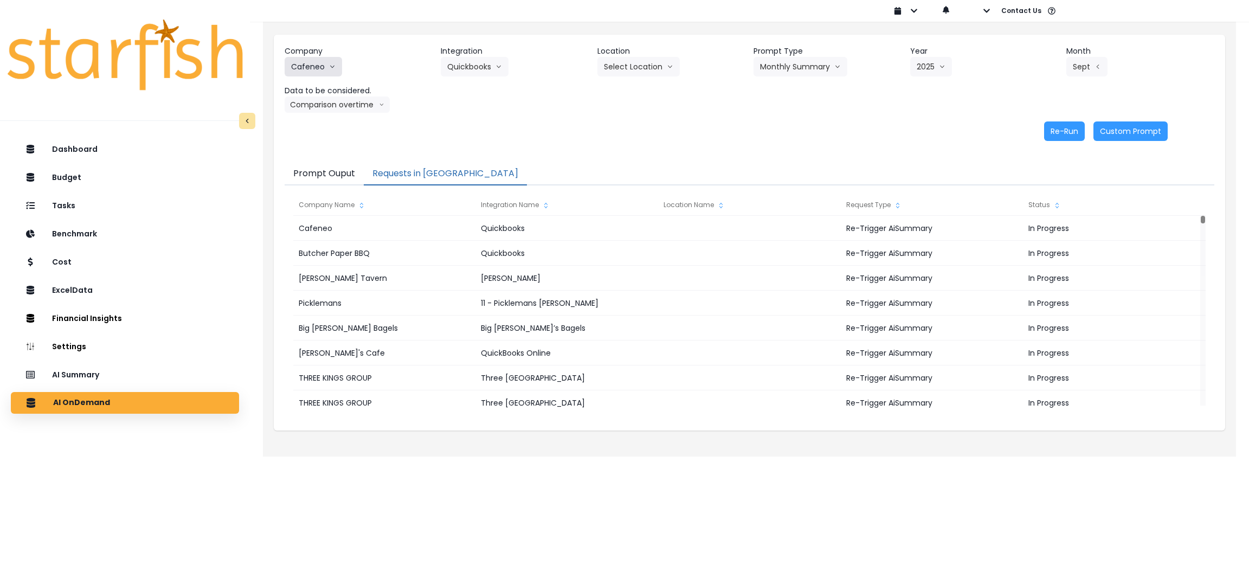
click at [295, 74] on button "Cafeneo" at bounding box center [313, 67] width 57 height 20
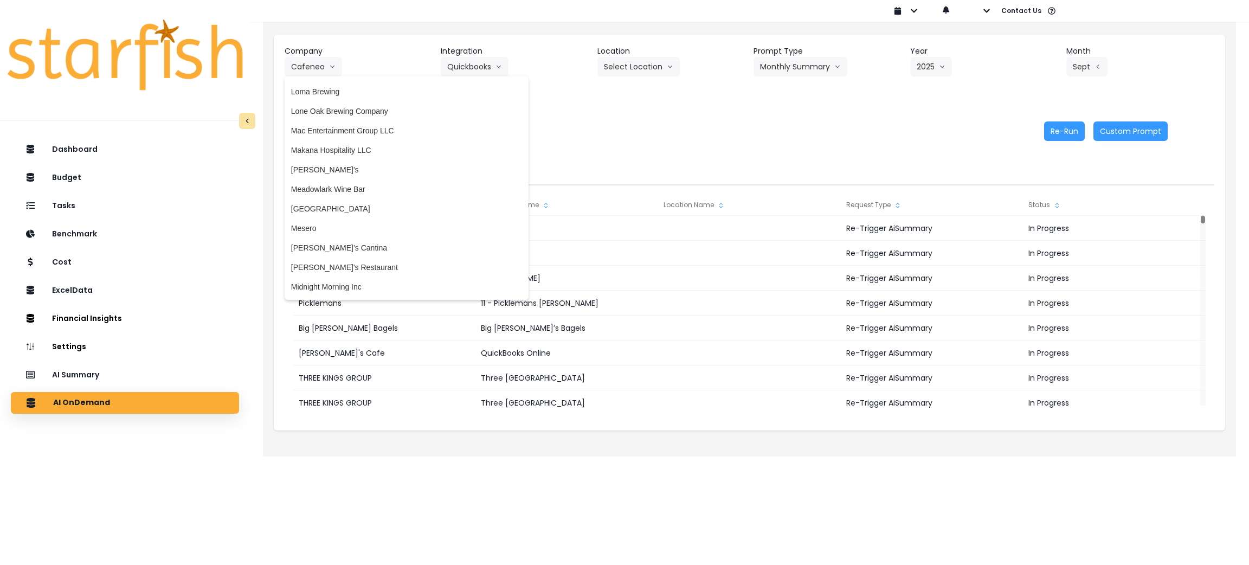
scroll to position [1707, 0]
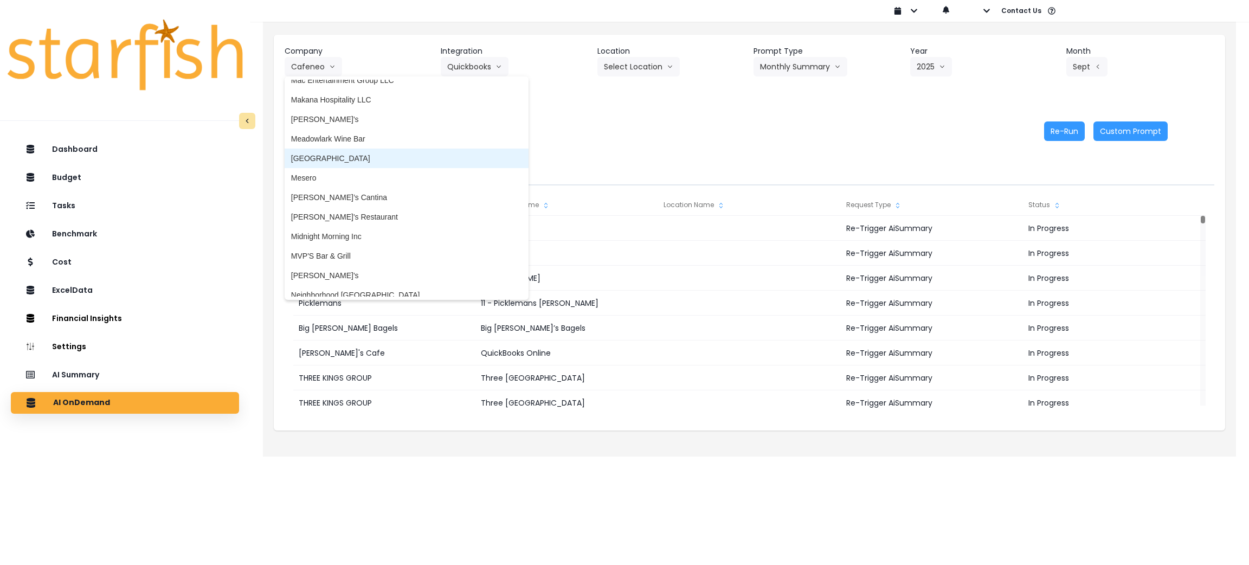
click at [353, 155] on span "Mesa Street Grill" at bounding box center [406, 158] width 231 height 11
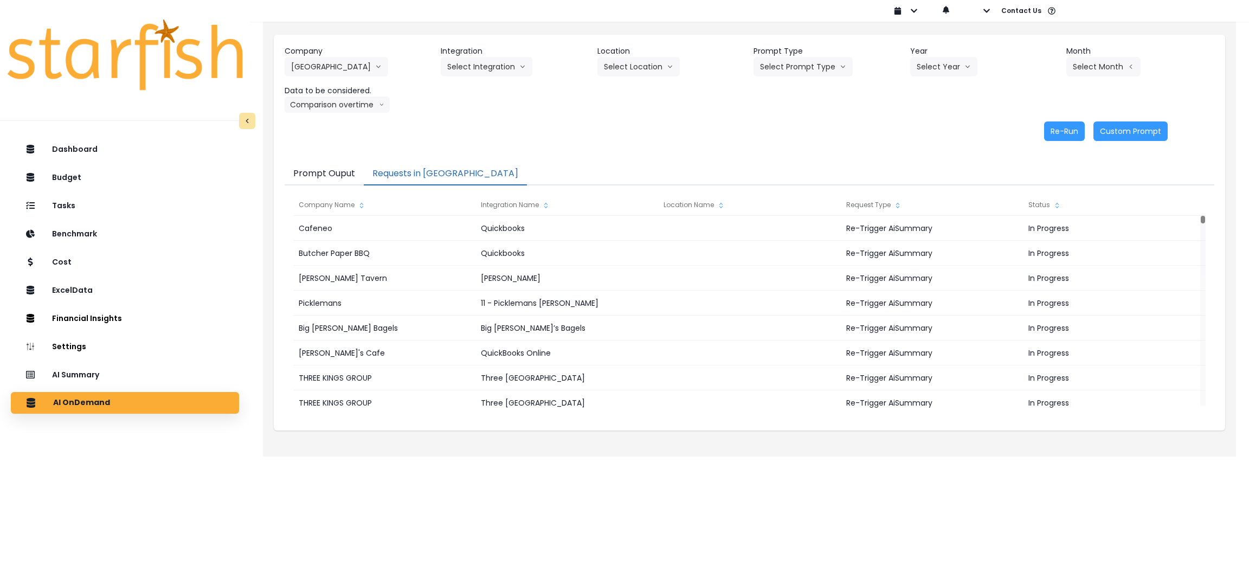
click at [501, 51] on header "Integration" at bounding box center [515, 51] width 148 height 11
click at [501, 62] on button "Select Integration" at bounding box center [487, 67] width 92 height 20
click at [466, 85] on li "R365" at bounding box center [456, 90] width 31 height 20
click at [798, 64] on button "Select Prompt Type" at bounding box center [802, 67] width 99 height 20
click at [787, 146] on span "Monthly Summary" at bounding box center [790, 148] width 61 height 11
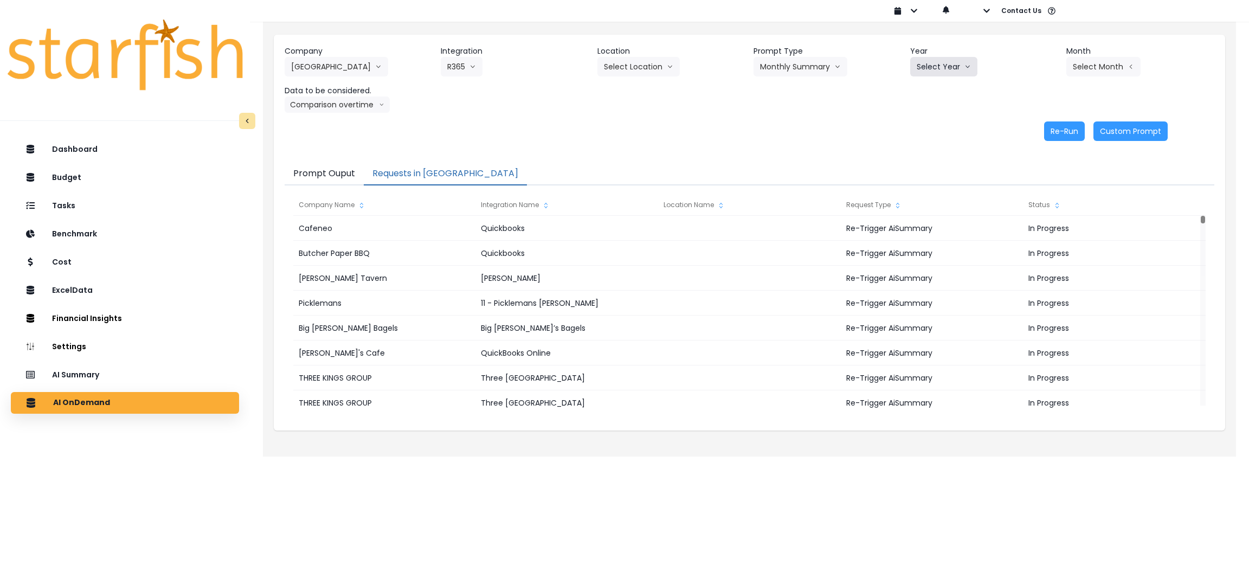
click at [944, 66] on button "Select Year" at bounding box center [943, 67] width 67 height 20
click at [931, 130] on span "2025" at bounding box center [925, 128] width 17 height 11
click at [1102, 66] on button "Select Month" at bounding box center [1103, 67] width 74 height 20
click at [1043, 224] on span "Sept" at bounding box center [1049, 226] width 21 height 11
click at [375, 109] on button "Comparison overtime" at bounding box center [337, 104] width 105 height 16
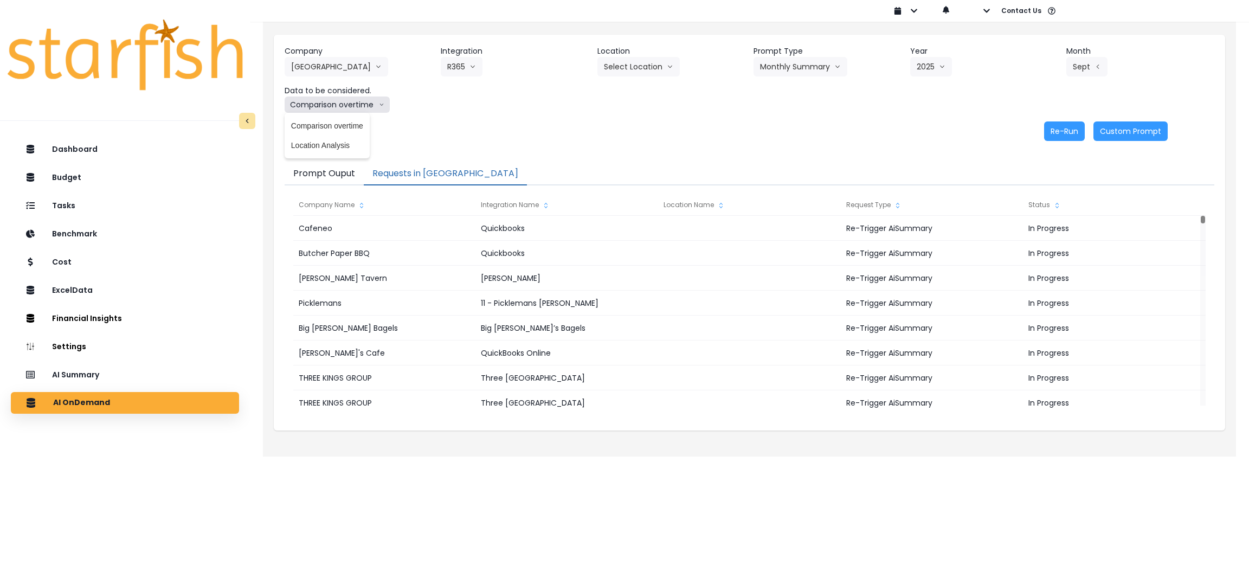
click at [375, 109] on button "Comparison overtime" at bounding box center [337, 104] width 105 height 16
click at [1074, 128] on button "Re-Run" at bounding box center [1064, 131] width 41 height 20
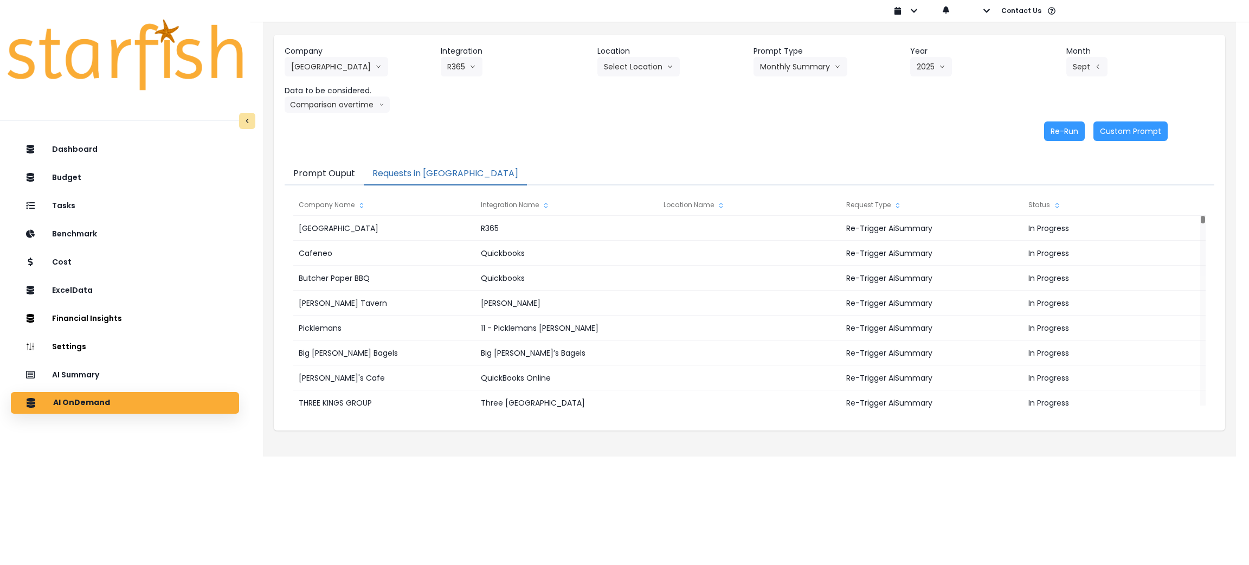
click at [332, 55] on header "Company" at bounding box center [359, 51] width 148 height 11
click at [329, 65] on button "Mesa Street Grill" at bounding box center [337, 67] width 104 height 20
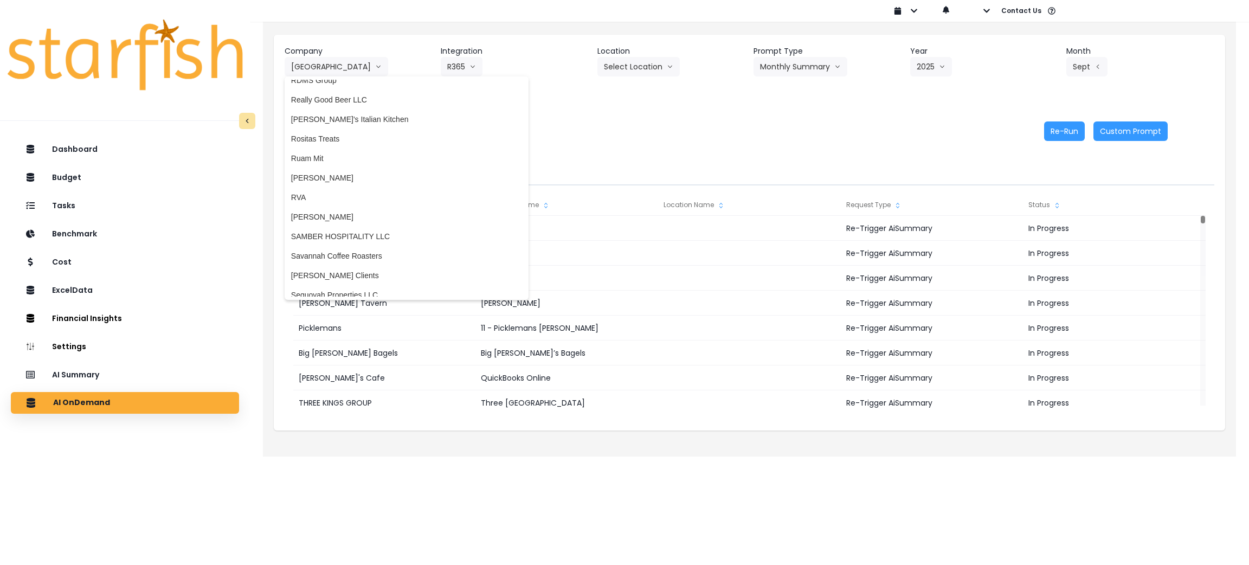
scroll to position [2195, 0]
click at [337, 177] on span "Ruam Mit" at bounding box center [406, 177] width 231 height 11
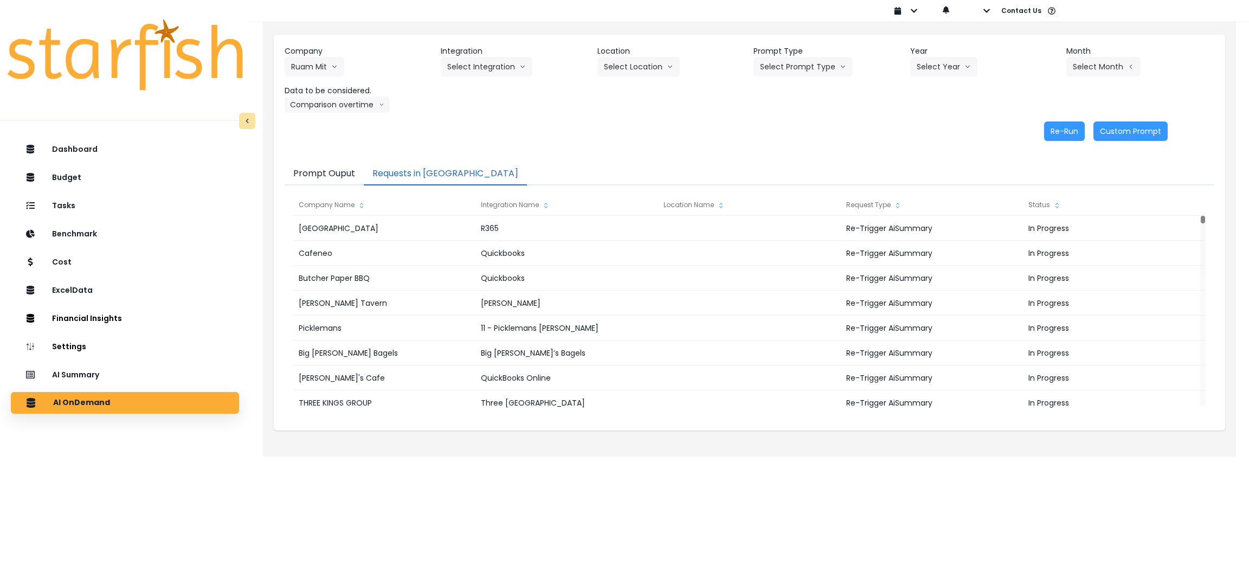
click at [532, 53] on header "Integration" at bounding box center [515, 51] width 148 height 11
click at [495, 54] on header "Integration" at bounding box center [515, 51] width 148 height 11
click at [492, 63] on button "Select Integration" at bounding box center [487, 67] width 92 height 20
click at [474, 88] on span "Quickbooks Online" at bounding box center [479, 89] width 64 height 11
click at [842, 57] on button "Select Prompt Type" at bounding box center [802, 67] width 99 height 20
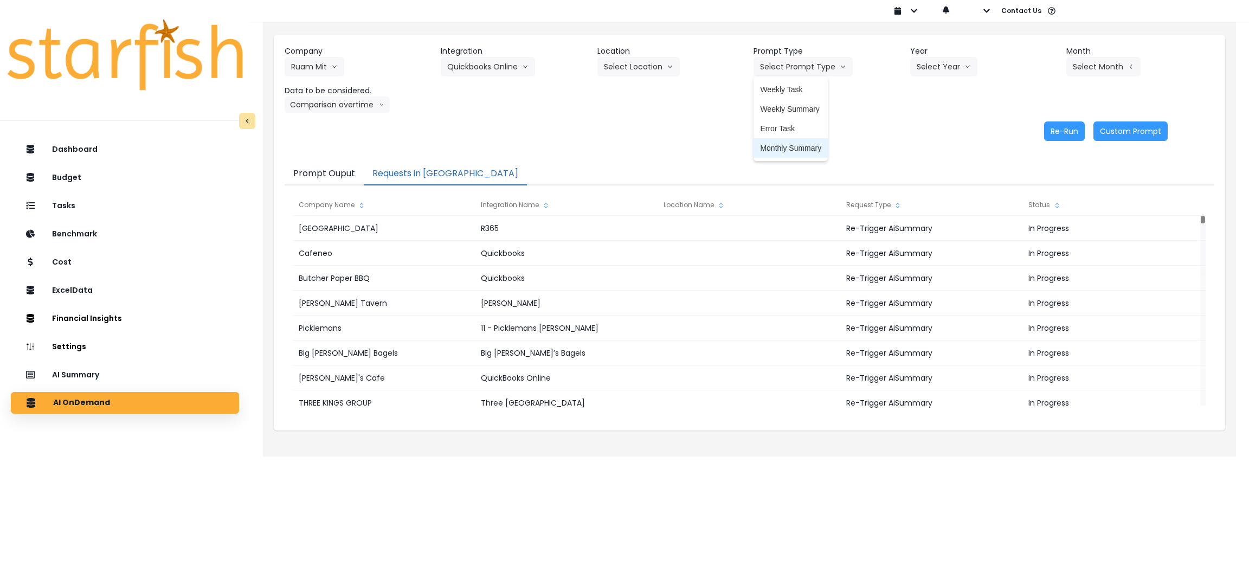
click at [769, 149] on span "Monthly Summary" at bounding box center [790, 148] width 61 height 11
click at [942, 49] on header "Year" at bounding box center [984, 51] width 148 height 11
click at [940, 55] on header "Year" at bounding box center [984, 51] width 148 height 11
click at [937, 67] on button "Select Year" at bounding box center [943, 67] width 67 height 20
click at [923, 126] on span "2025" at bounding box center [925, 128] width 17 height 11
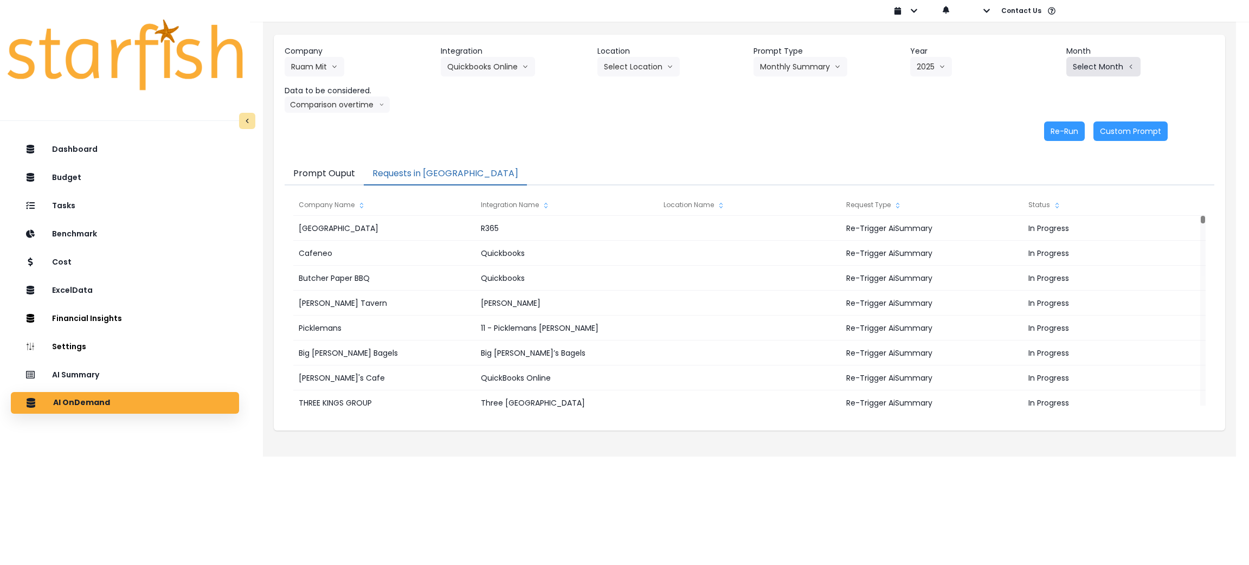
click at [1097, 67] on button "Select Month" at bounding box center [1103, 67] width 74 height 20
click at [1038, 219] on li "Sept" at bounding box center [1050, 226] width 34 height 20
click at [1064, 126] on button "Re-Run" at bounding box center [1064, 131] width 41 height 20
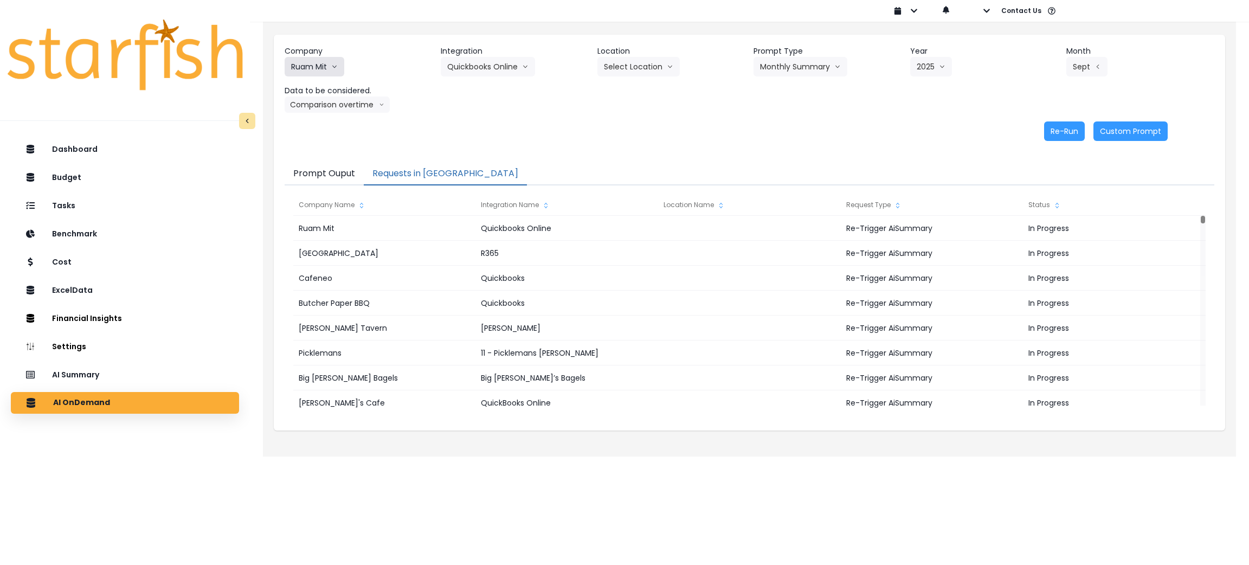
click at [333, 68] on icon "arrow down line" at bounding box center [334, 66] width 7 height 11
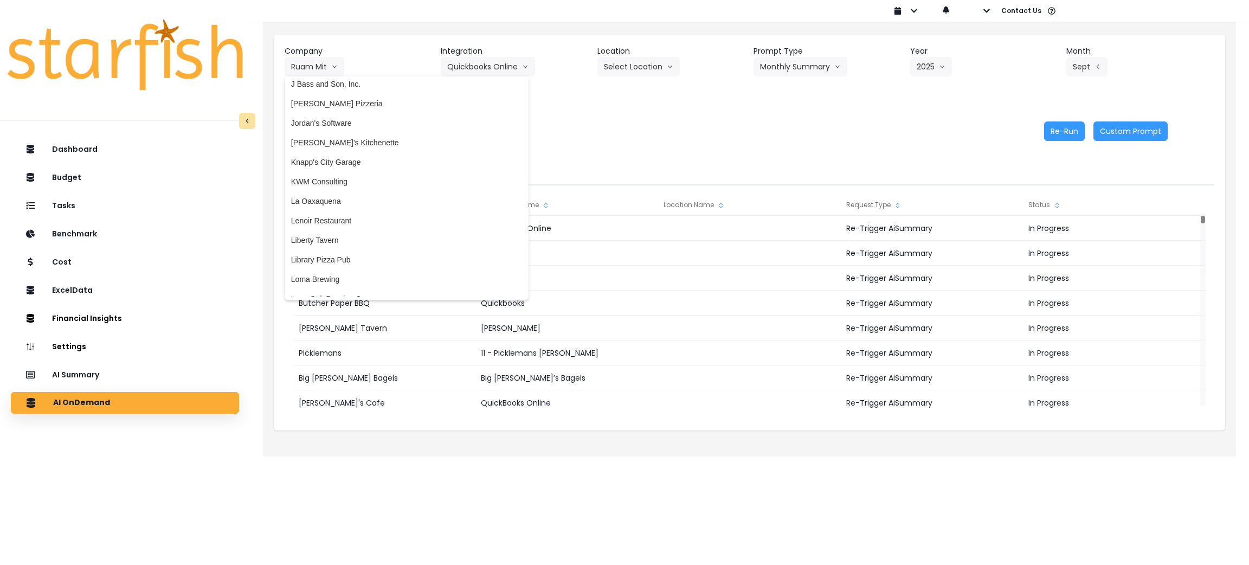
scroll to position [1463, 0]
click at [310, 143] on span "Kalei's Kitchenette" at bounding box center [406, 148] width 231 height 11
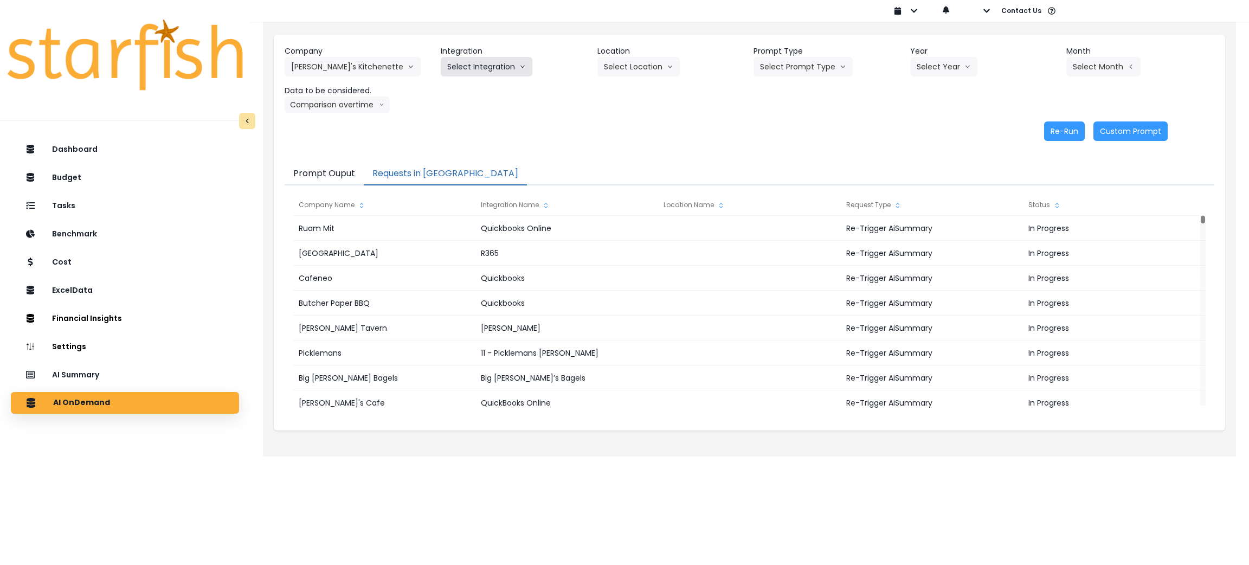
click at [494, 71] on button "Select Integration" at bounding box center [487, 67] width 92 height 20
click at [490, 89] on span "Kalei's Kitchenette QBO" at bounding box center [510, 89] width 127 height 11
click at [804, 57] on button "Select Prompt Type" at bounding box center [807, 67] width 99 height 20
click at [794, 145] on span "Monthly Summary" at bounding box center [795, 148] width 61 height 11
click at [938, 62] on button "Select Year" at bounding box center [946, 67] width 67 height 20
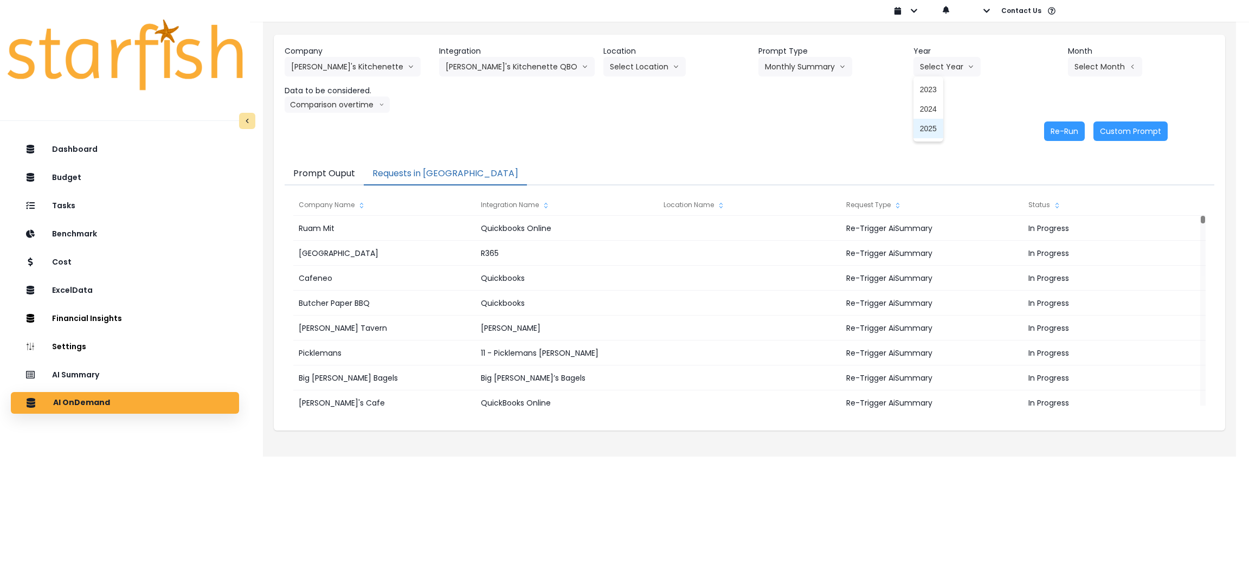
click at [923, 128] on span "2025" at bounding box center [928, 128] width 17 height 11
click at [1088, 67] on button "Select Month" at bounding box center [1105, 67] width 74 height 20
click at [1040, 229] on span "Sept" at bounding box center [1050, 226] width 21 height 11
click at [337, 107] on button "Comparison overtime" at bounding box center [337, 104] width 105 height 16
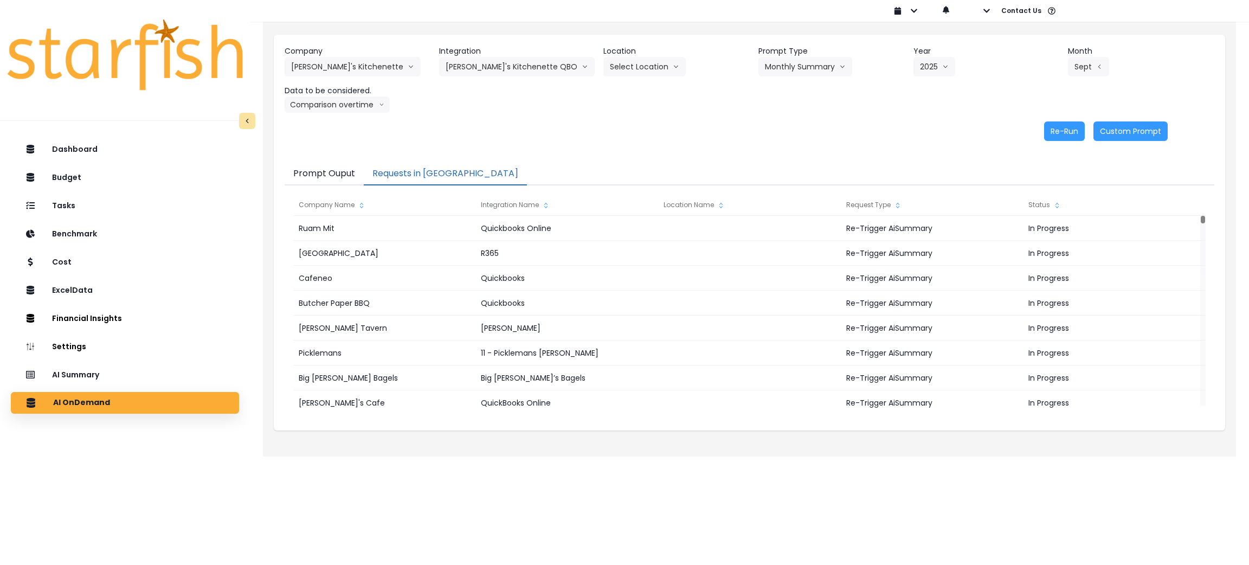
drag, startPoint x: 699, startPoint y: 151, endPoint x: 1030, endPoint y: 138, distance: 332.0
click at [703, 151] on div "Company Kalei's Kitchenette 86 Costs Asti Bagel Cafe Balance Grille Bald Ginger…" at bounding box center [749, 93] width 951 height 117
click at [1063, 132] on button "Re-Run" at bounding box center [1064, 131] width 41 height 20
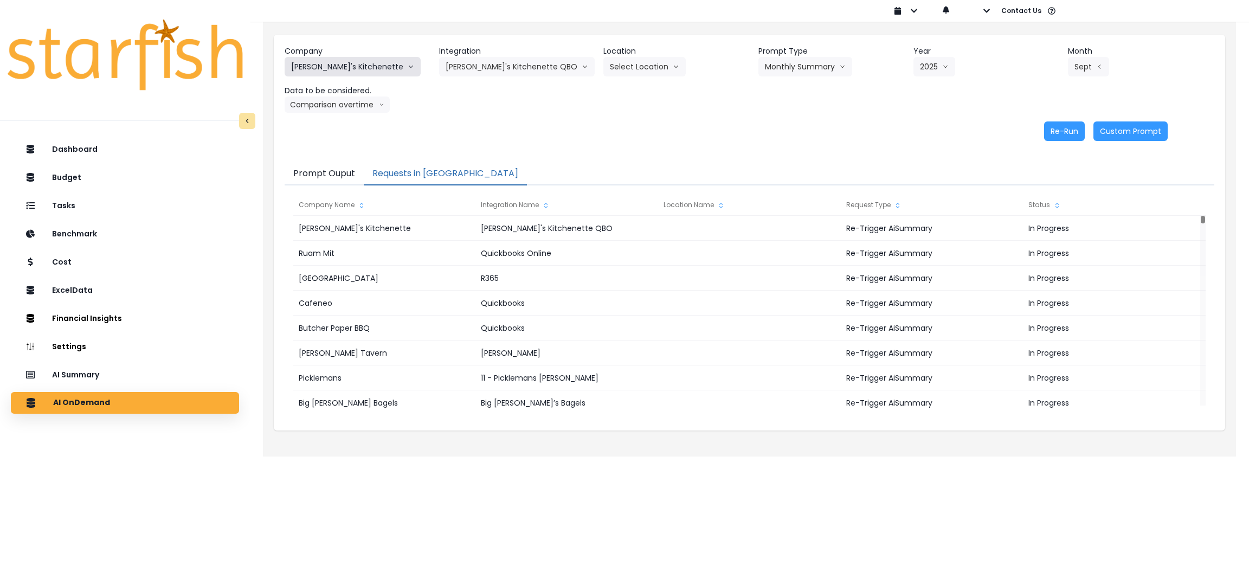
click at [352, 66] on button "Kalei's Kitchenette" at bounding box center [353, 67] width 136 height 20
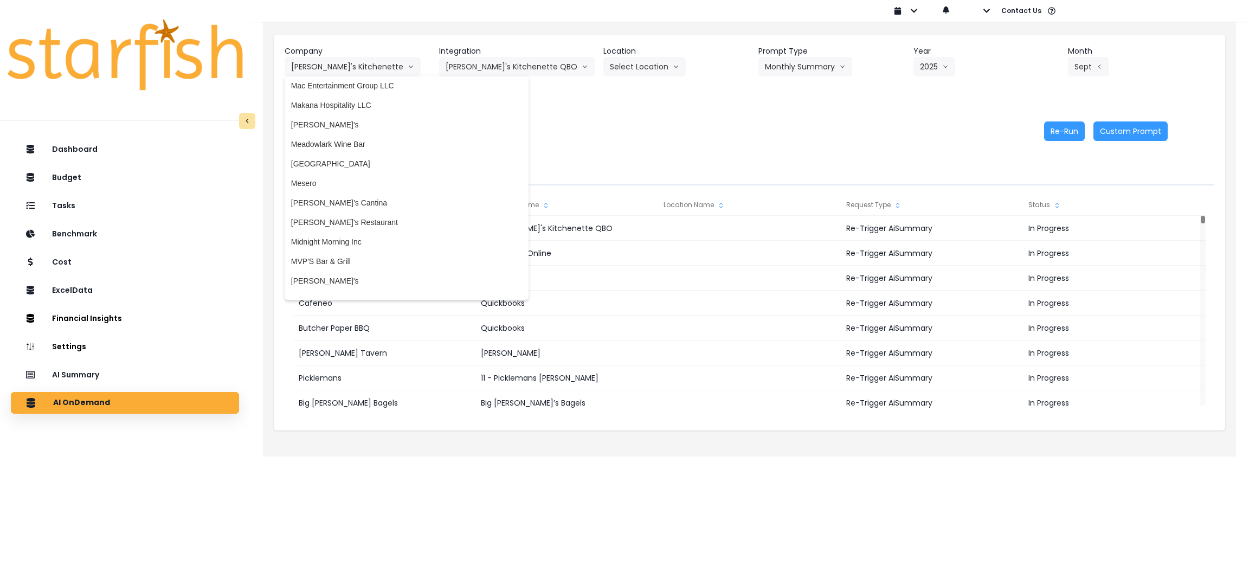
scroll to position [1707, 0]
click at [340, 202] on li "Metzy’s Cantina" at bounding box center [407, 198] width 244 height 20
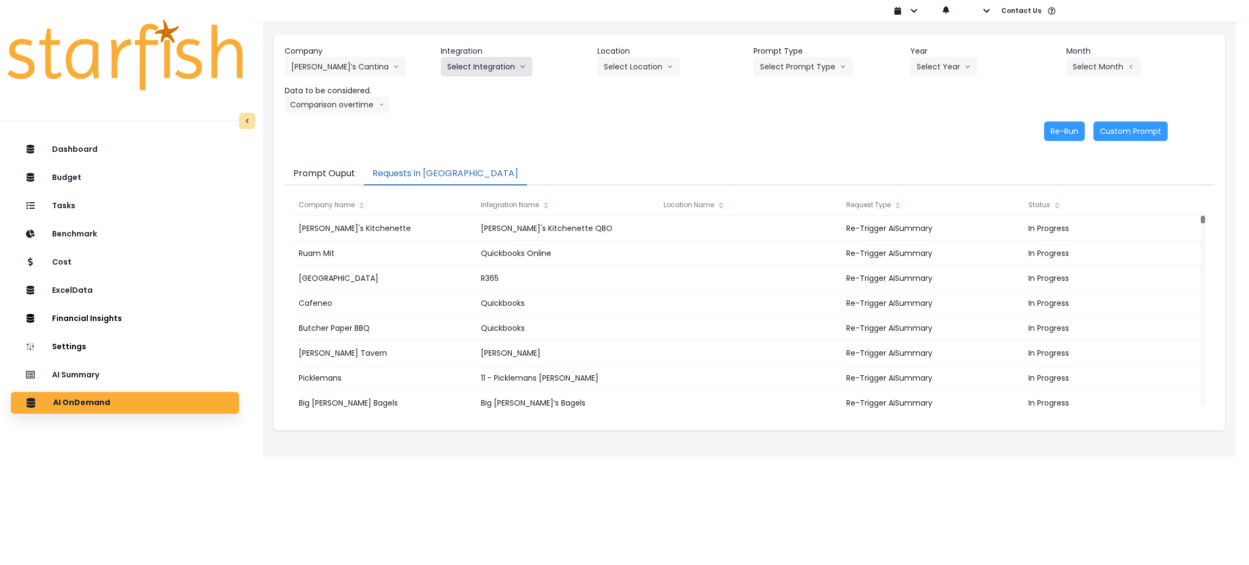
click at [512, 66] on button "Select Integration" at bounding box center [487, 67] width 92 height 20
click at [482, 94] on span "Quickbooks Online" at bounding box center [479, 89] width 64 height 11
click at [789, 63] on button "Select Prompt Type" at bounding box center [802, 67] width 99 height 20
click at [782, 145] on span "Monthly Summary" at bounding box center [790, 148] width 61 height 11
click at [926, 68] on button "Select Year" at bounding box center [943, 67] width 67 height 20
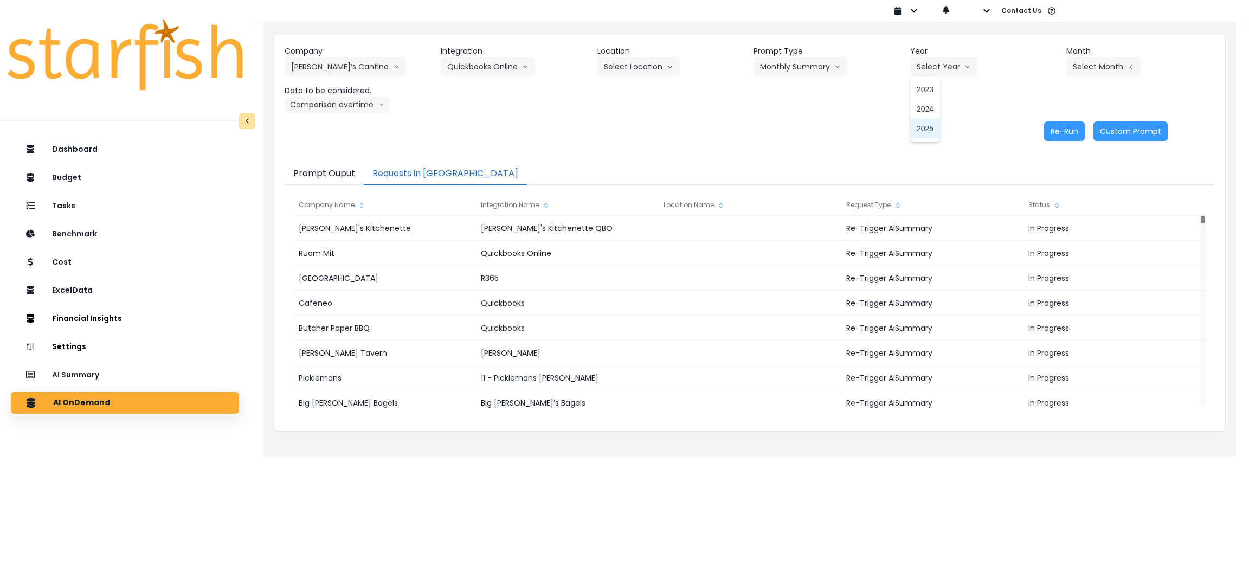
click at [919, 123] on span "2025" at bounding box center [925, 128] width 17 height 11
click at [1091, 69] on button "Select Month" at bounding box center [1103, 67] width 74 height 20
click at [1040, 230] on span "Sept" at bounding box center [1049, 226] width 21 height 11
click at [1048, 132] on button "Re-Run" at bounding box center [1064, 131] width 41 height 20
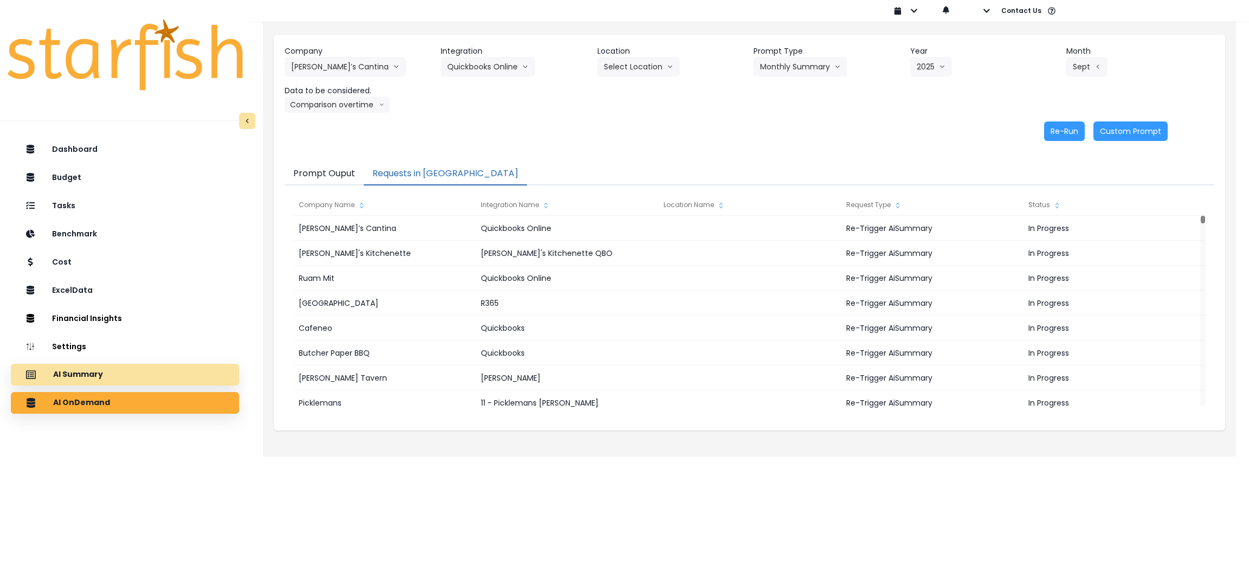
click at [125, 377] on div "AI Summary" at bounding box center [125, 374] width 211 height 23
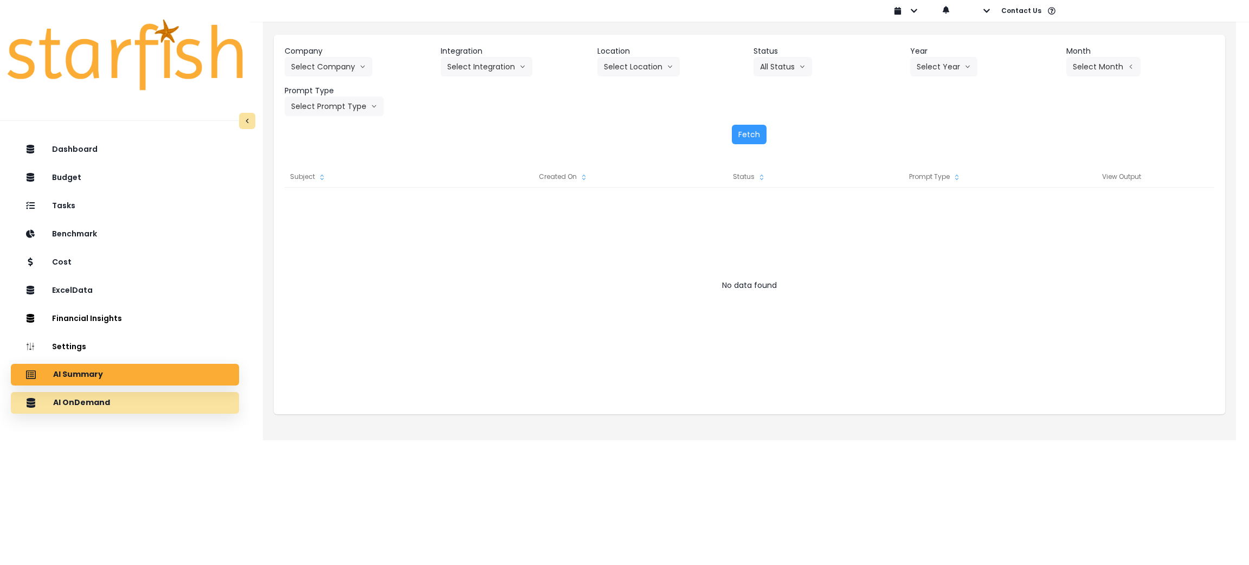
click at [115, 408] on div "AI OnDemand" at bounding box center [125, 402] width 211 height 23
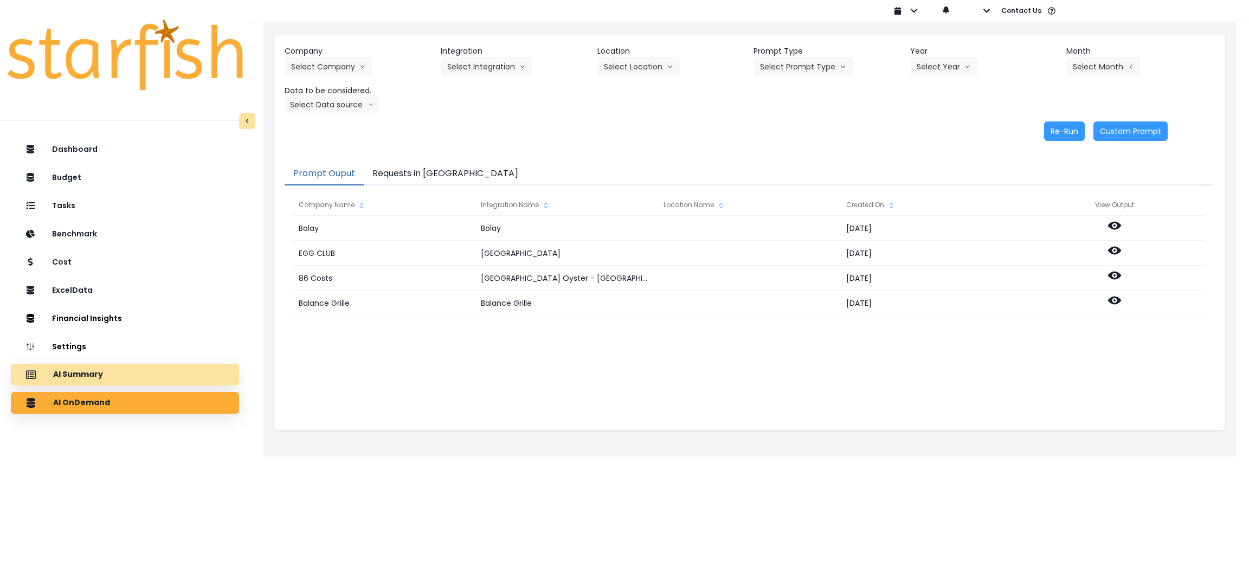
click at [175, 372] on div "AI Summary" at bounding box center [125, 374] width 211 height 23
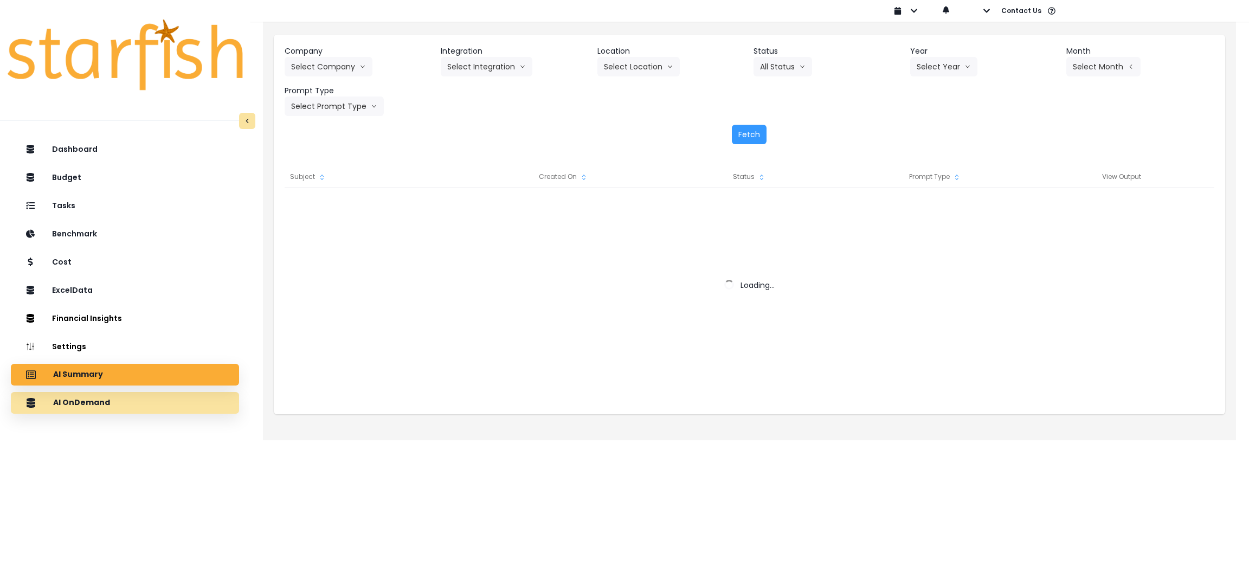
click at [151, 409] on div "AI OnDemand" at bounding box center [125, 402] width 211 height 23
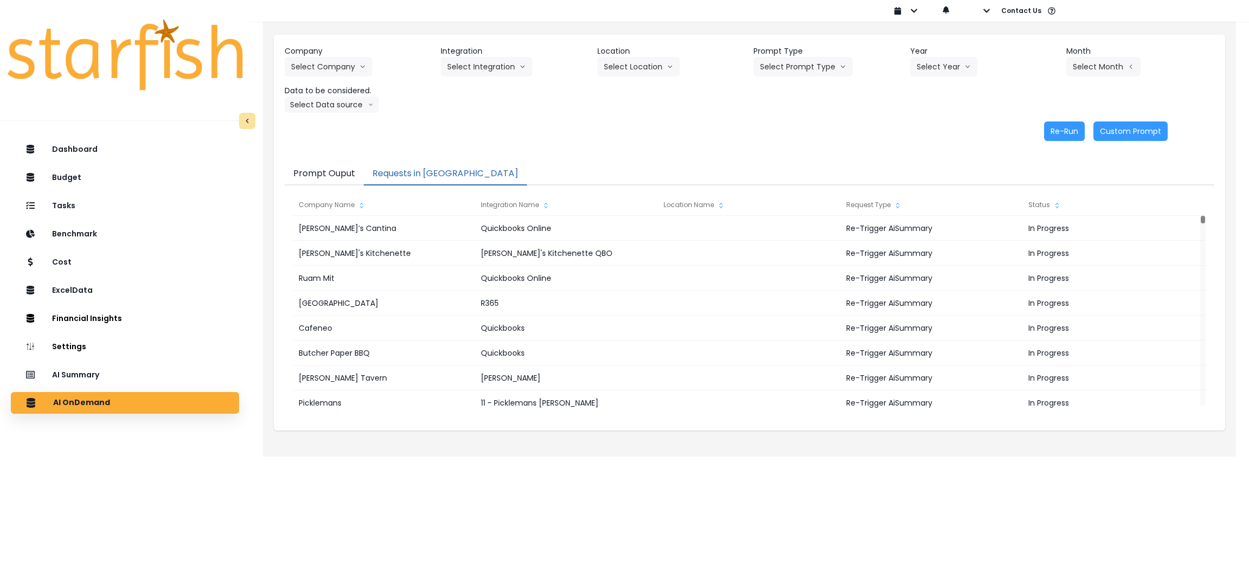
click at [415, 178] on button "Requests in Queue" at bounding box center [445, 174] width 163 height 23
click at [114, 372] on div "AI Summary" at bounding box center [125, 374] width 211 height 23
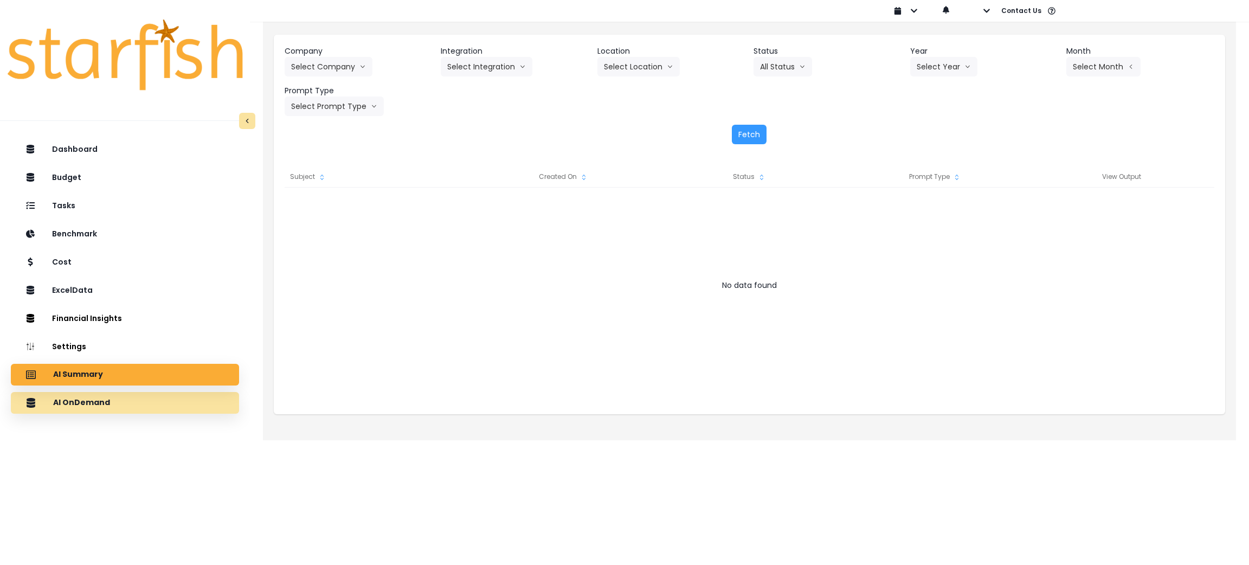
click at [115, 409] on div "AI OnDemand" at bounding box center [125, 402] width 211 height 23
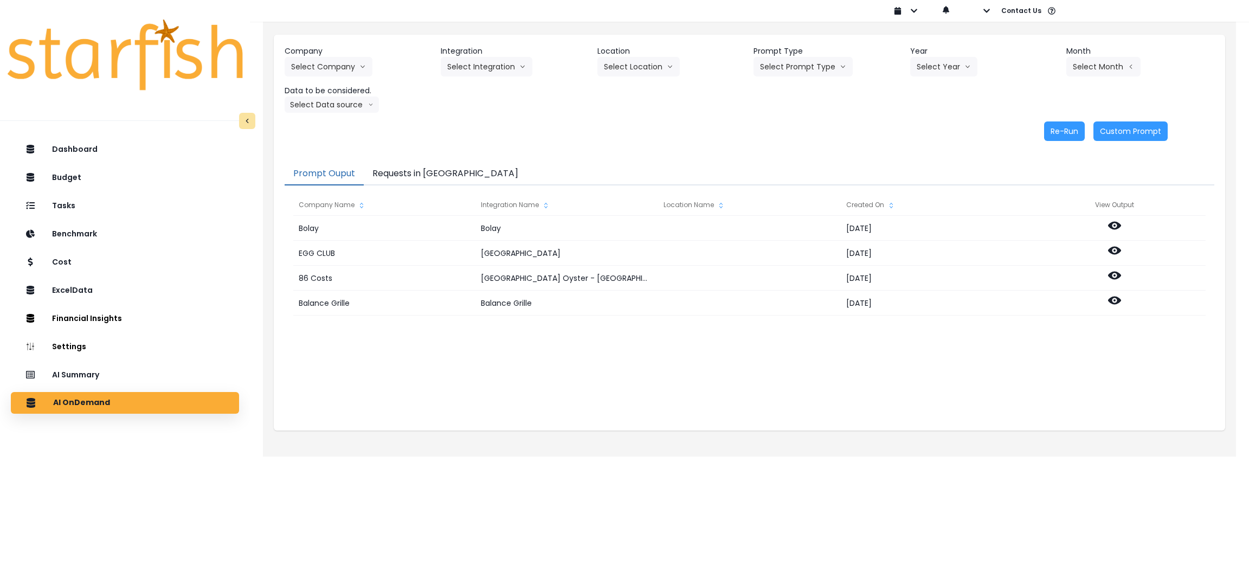
click at [414, 162] on div "Prompt Ouput Requests in Queue Company Name Integration Name Location Name Crea…" at bounding box center [749, 291] width 951 height 279
click at [413, 173] on button "Requests in Queue" at bounding box center [445, 174] width 163 height 23
